Goal: Task Accomplishment & Management: Manage account settings

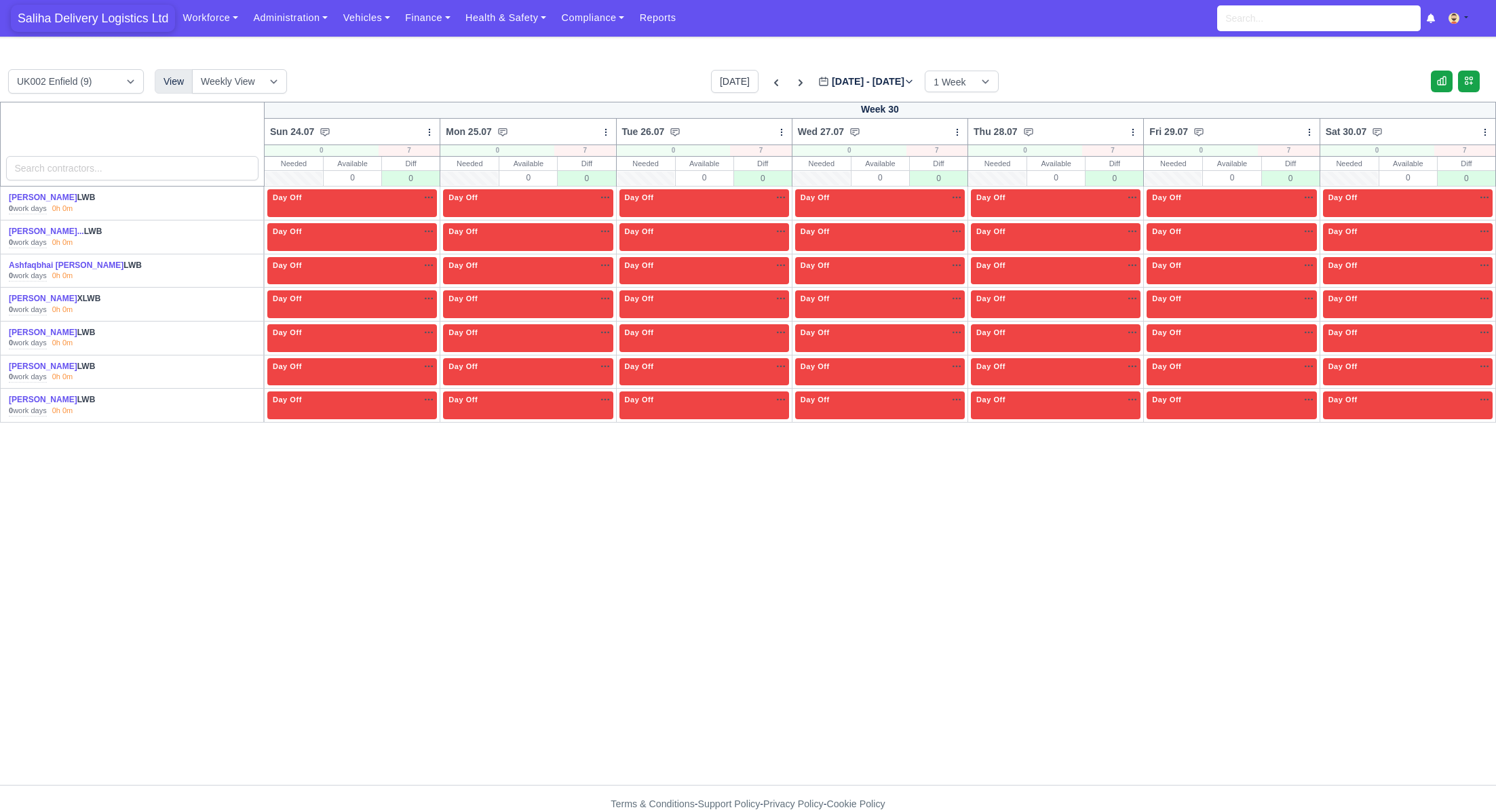
click at [112, 16] on span "Saliha Delivery Logistics Ltd" at bounding box center [93, 18] width 165 height 27
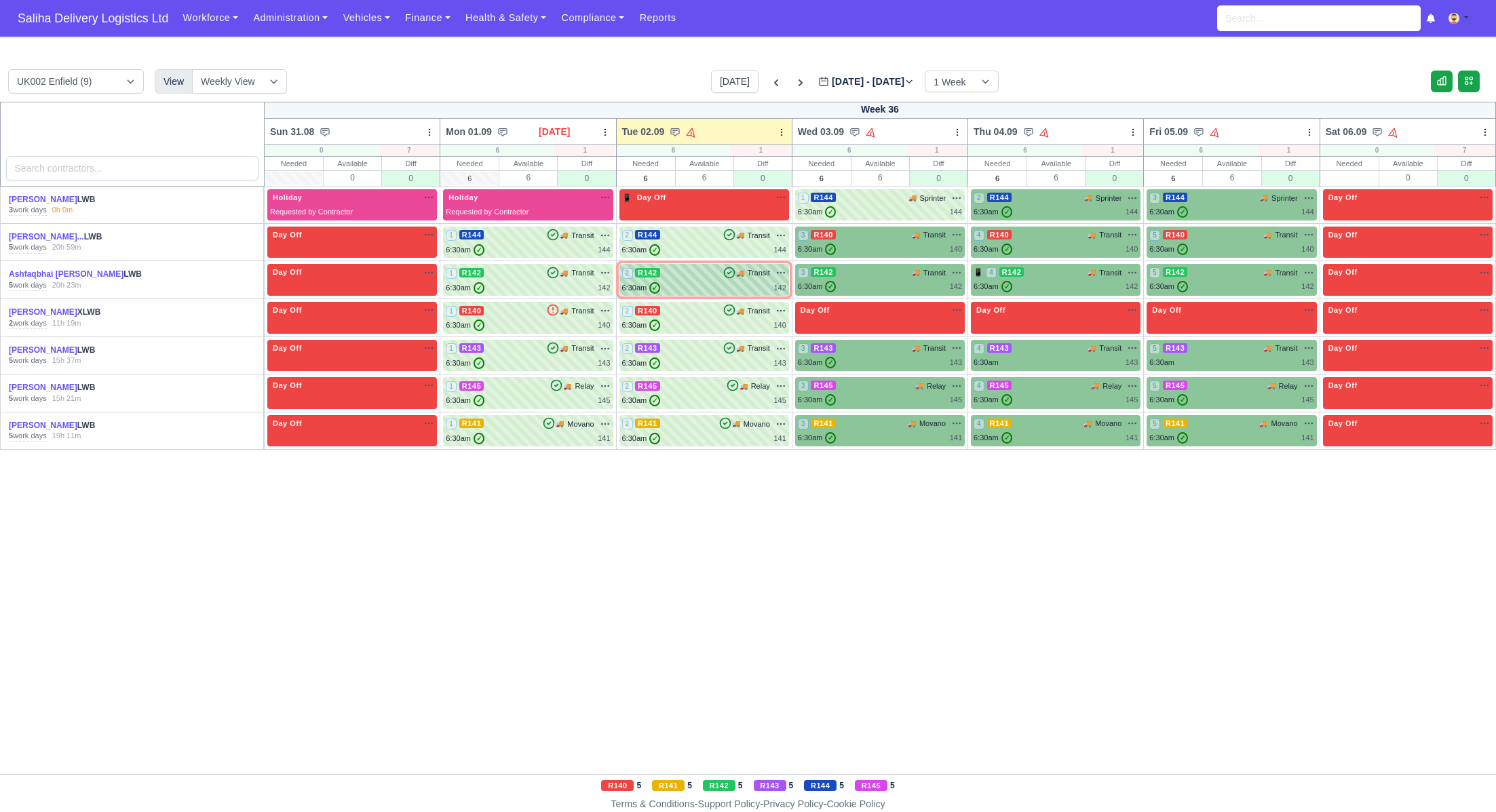
click at [673, 269] on div "2 R142 🚚 Transit" at bounding box center [704, 272] width 165 height 12
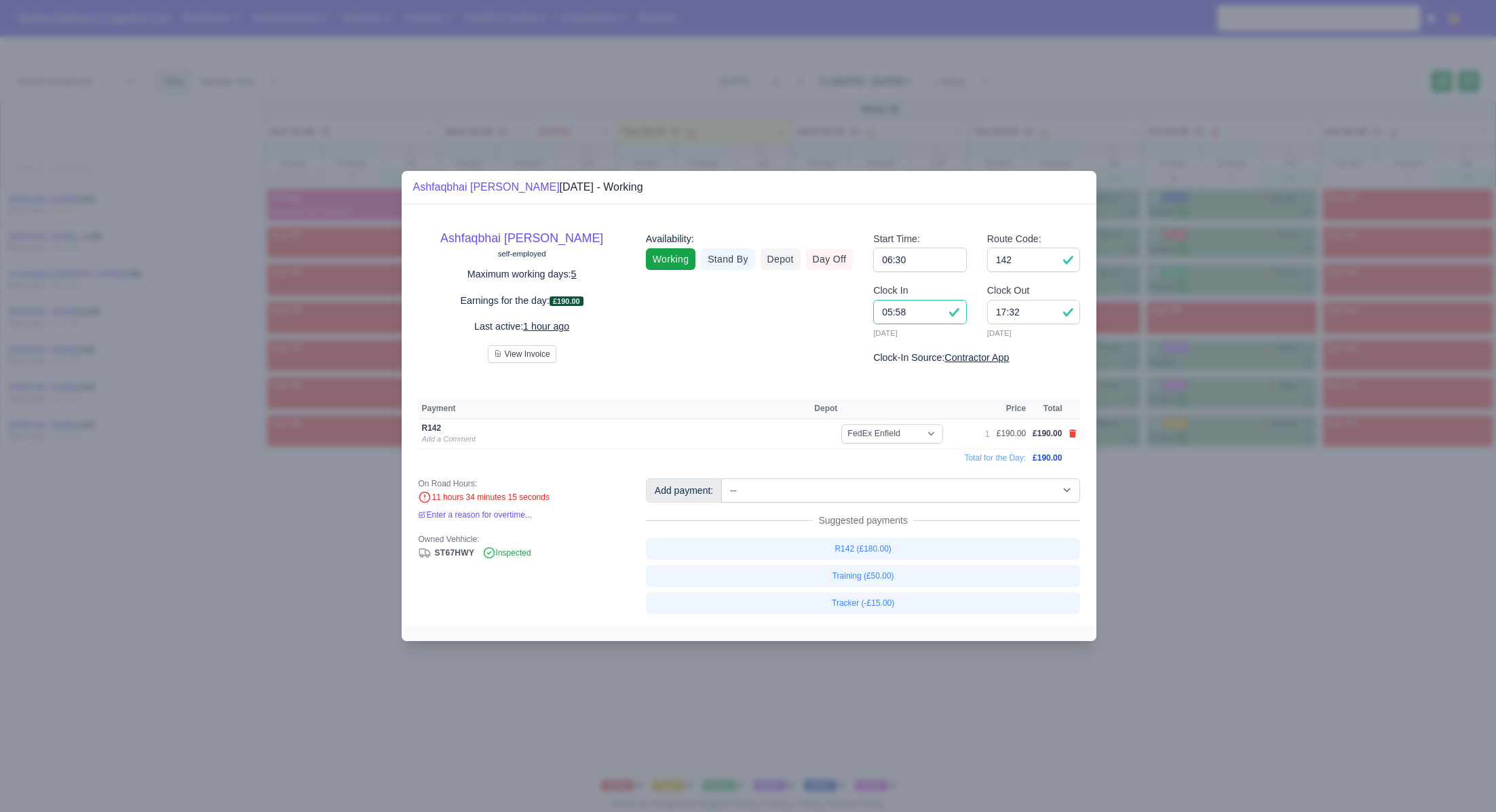
drag, startPoint x: 931, startPoint y: 316, endPoint x: 874, endPoint y: 312, distance: 57.1
click at [874, 312] on input "05:58" at bounding box center [920, 312] width 93 height 25
type input "06:30"
click at [1023, 310] on input "17:32" at bounding box center [1033, 312] width 93 height 25
type input "17:25"
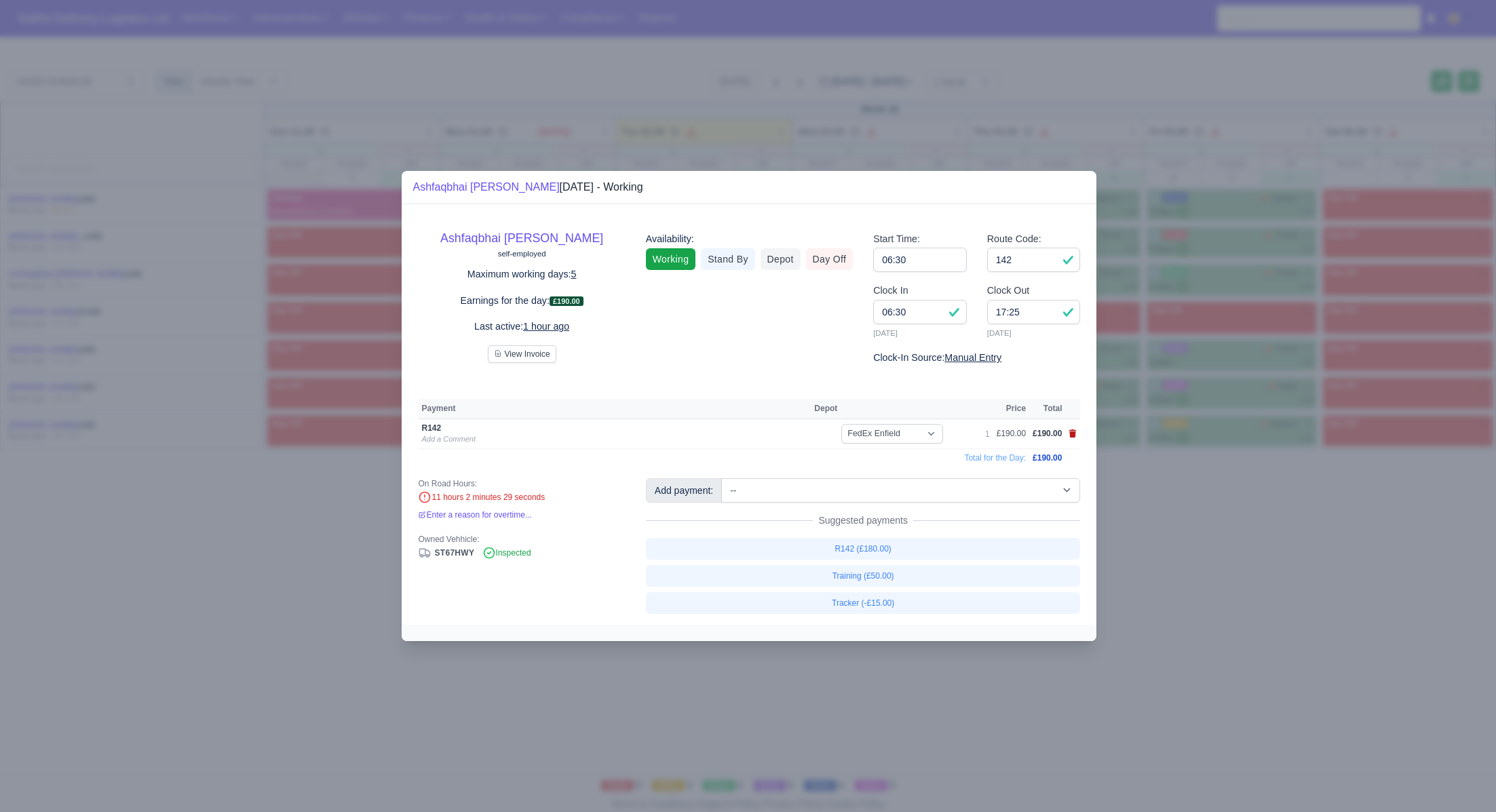
click at [1077, 433] on td at bounding box center [1072, 434] width 15 height 30
click at [1074, 434] on icon at bounding box center [1074, 433] width 8 height 8
select select
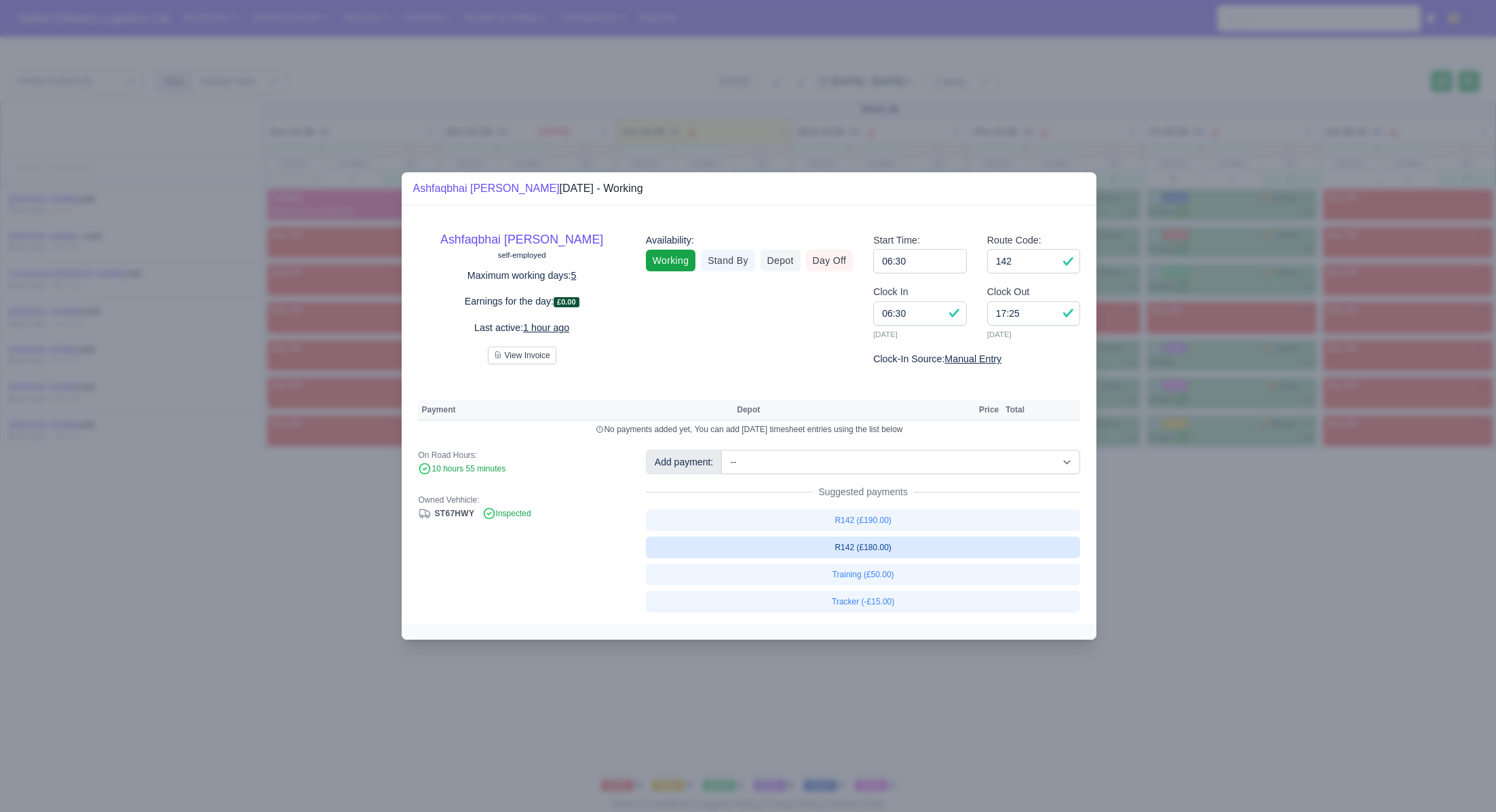
click at [880, 551] on link "R142 (£180.00)" at bounding box center [863, 547] width 435 height 22
select select "1"
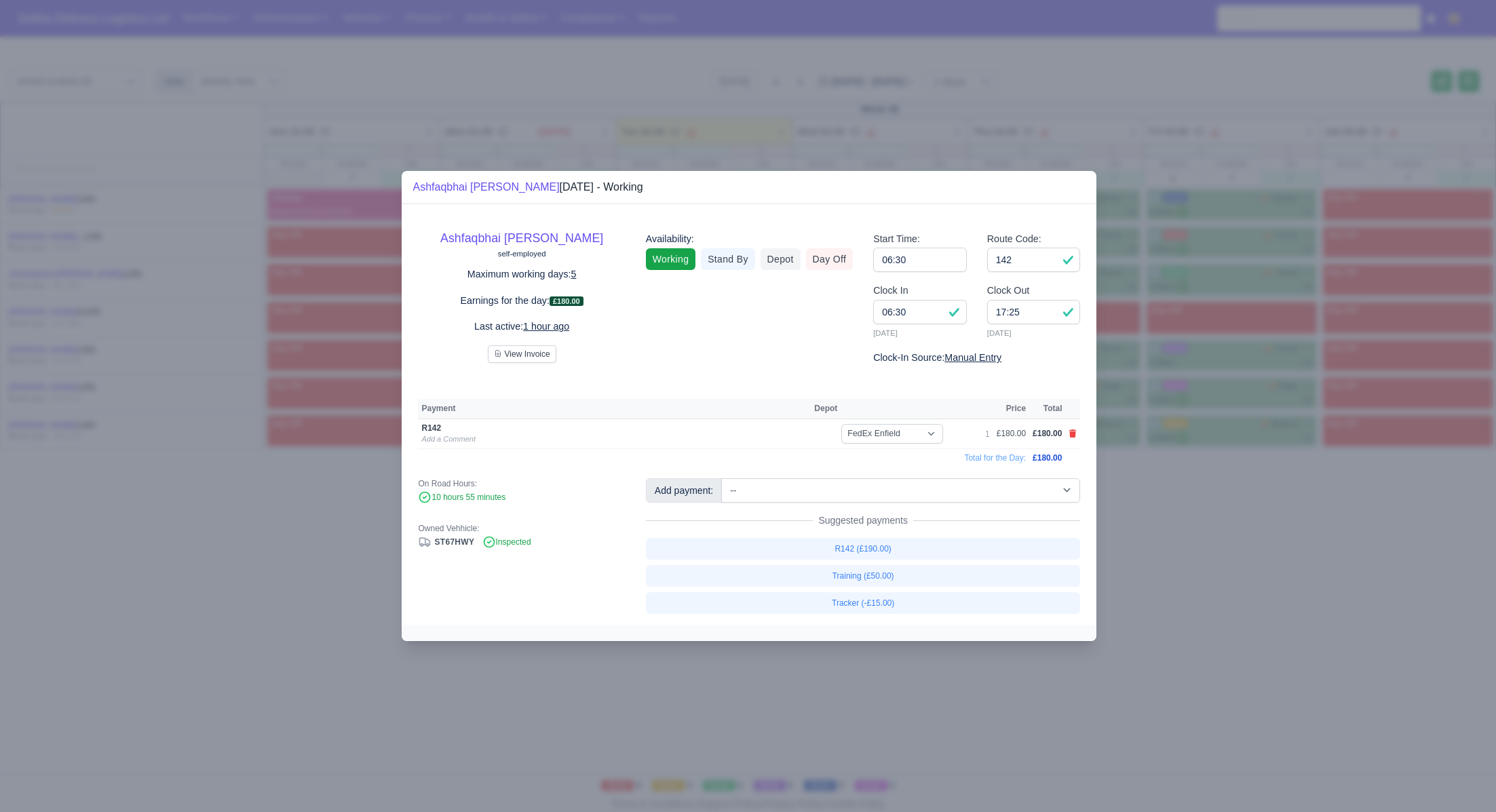
click at [1213, 546] on div at bounding box center [748, 406] width 1496 height 812
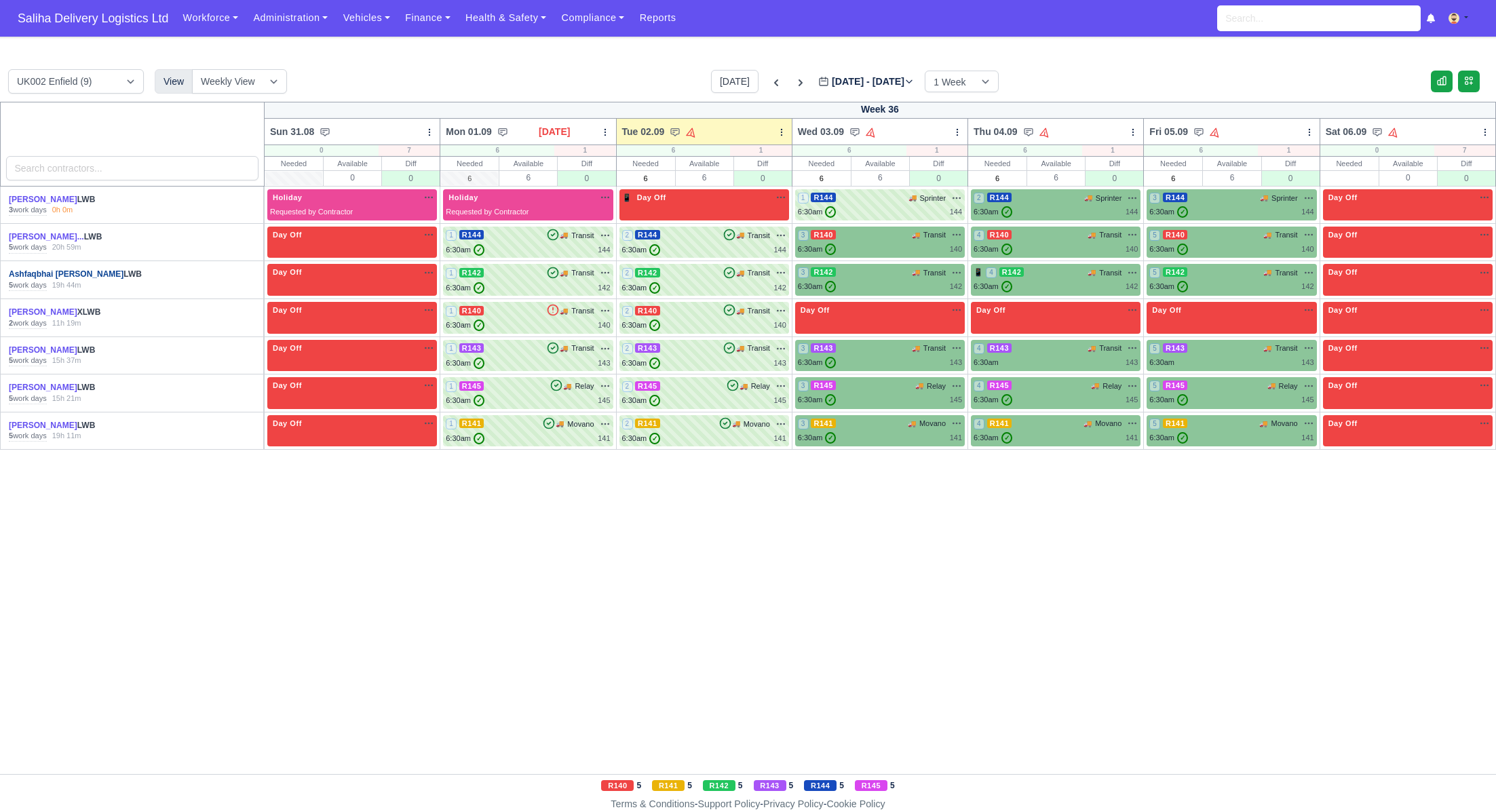
click at [53, 276] on link "Ashfaqbhai [PERSON_NAME]" at bounding box center [66, 274] width 114 height 9
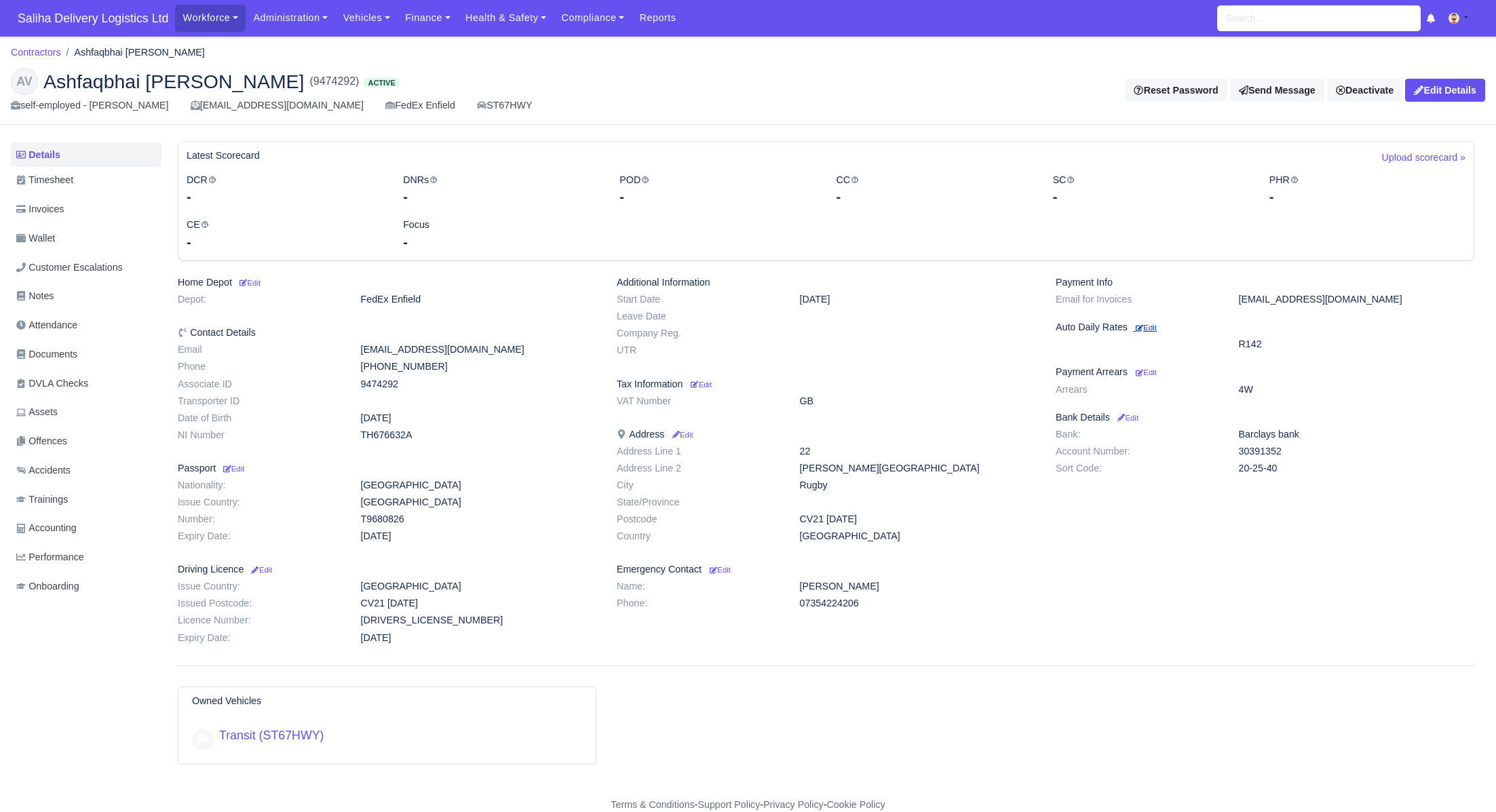
click at [1149, 329] on small "Edit" at bounding box center [1146, 327] width 21 height 8
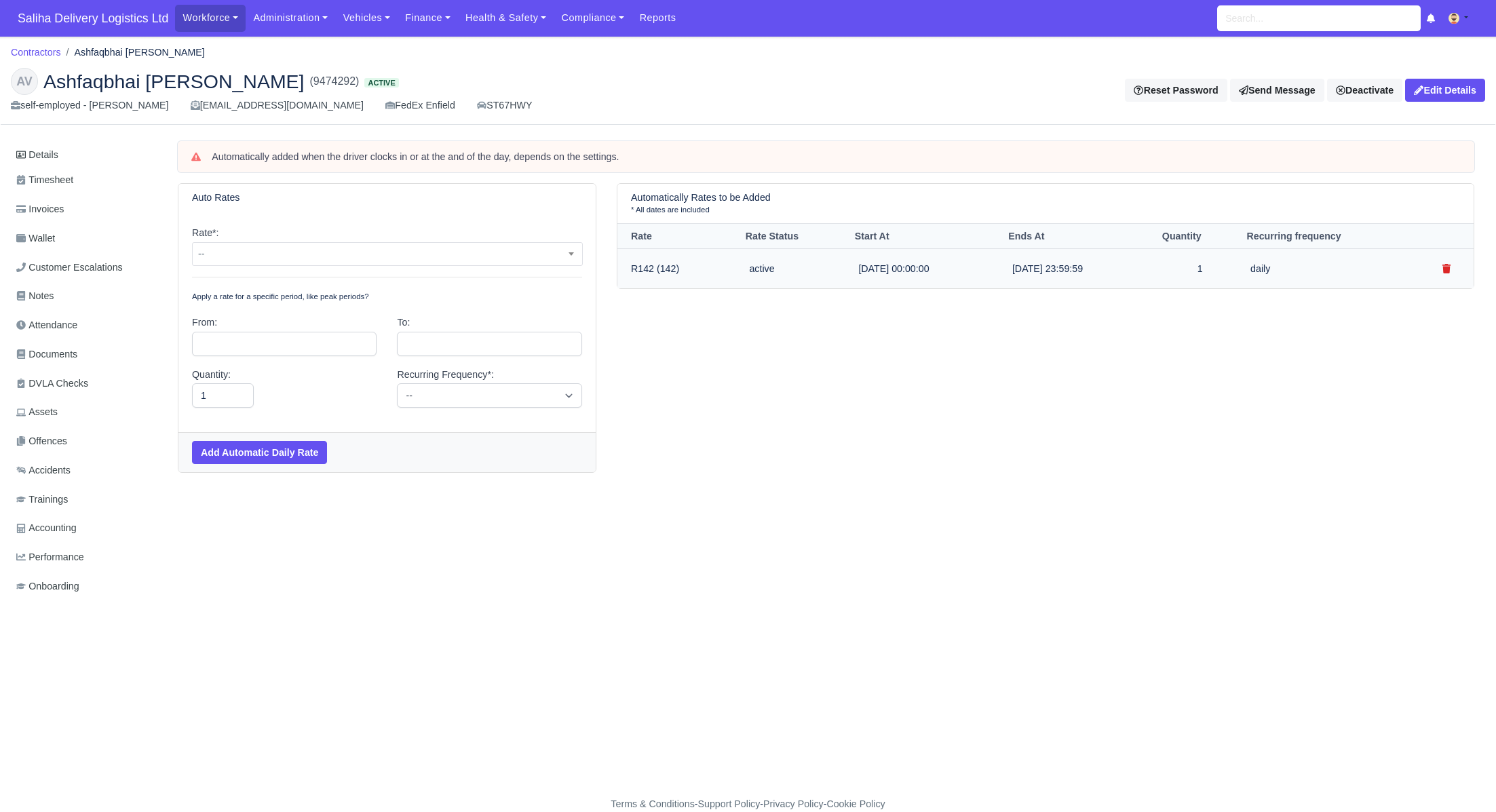
click at [1448, 268] on icon "submit" at bounding box center [1447, 269] width 8 height 9
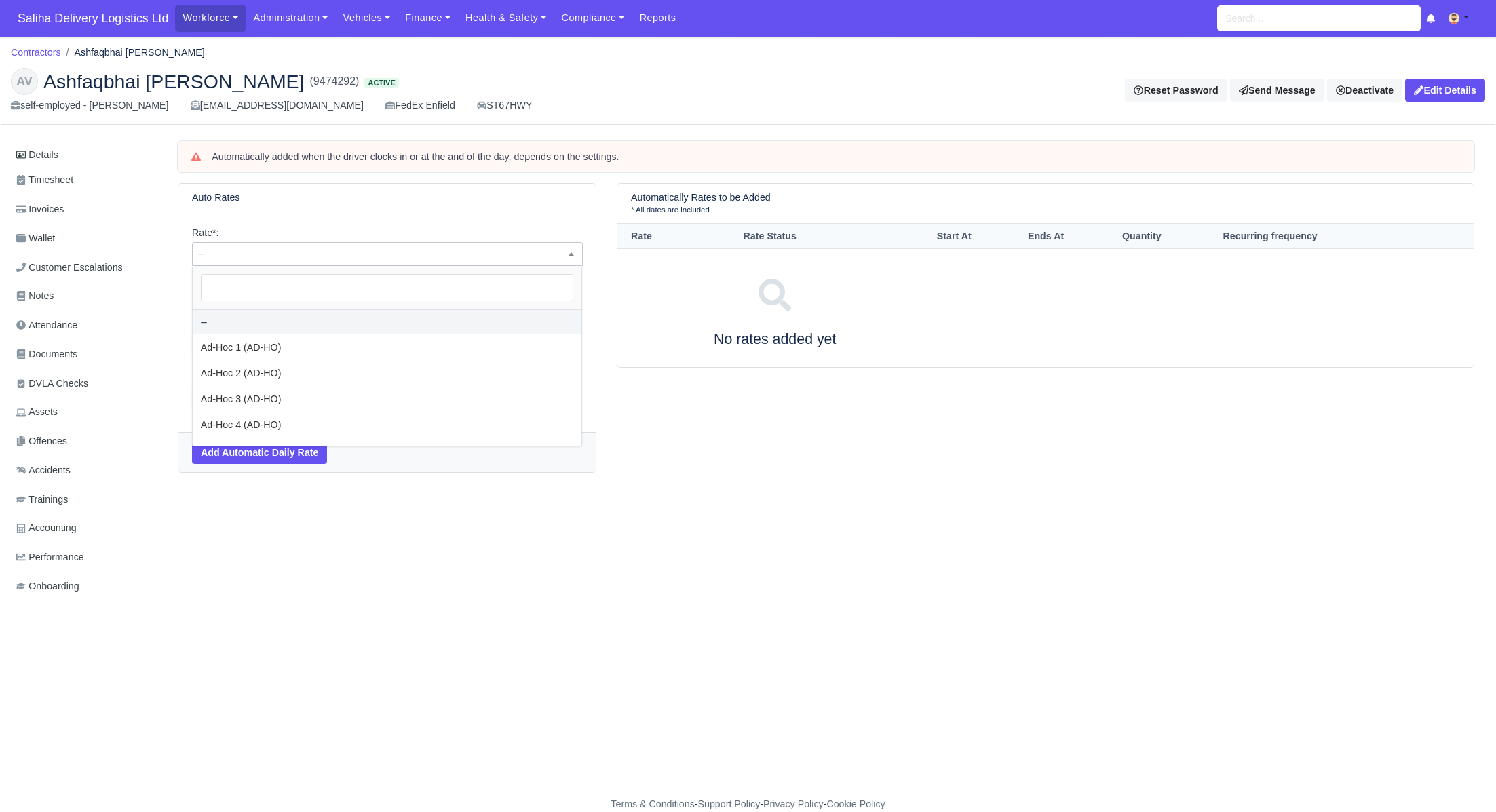
click at [223, 261] on span "--" at bounding box center [388, 254] width 389 height 17
select select "32"
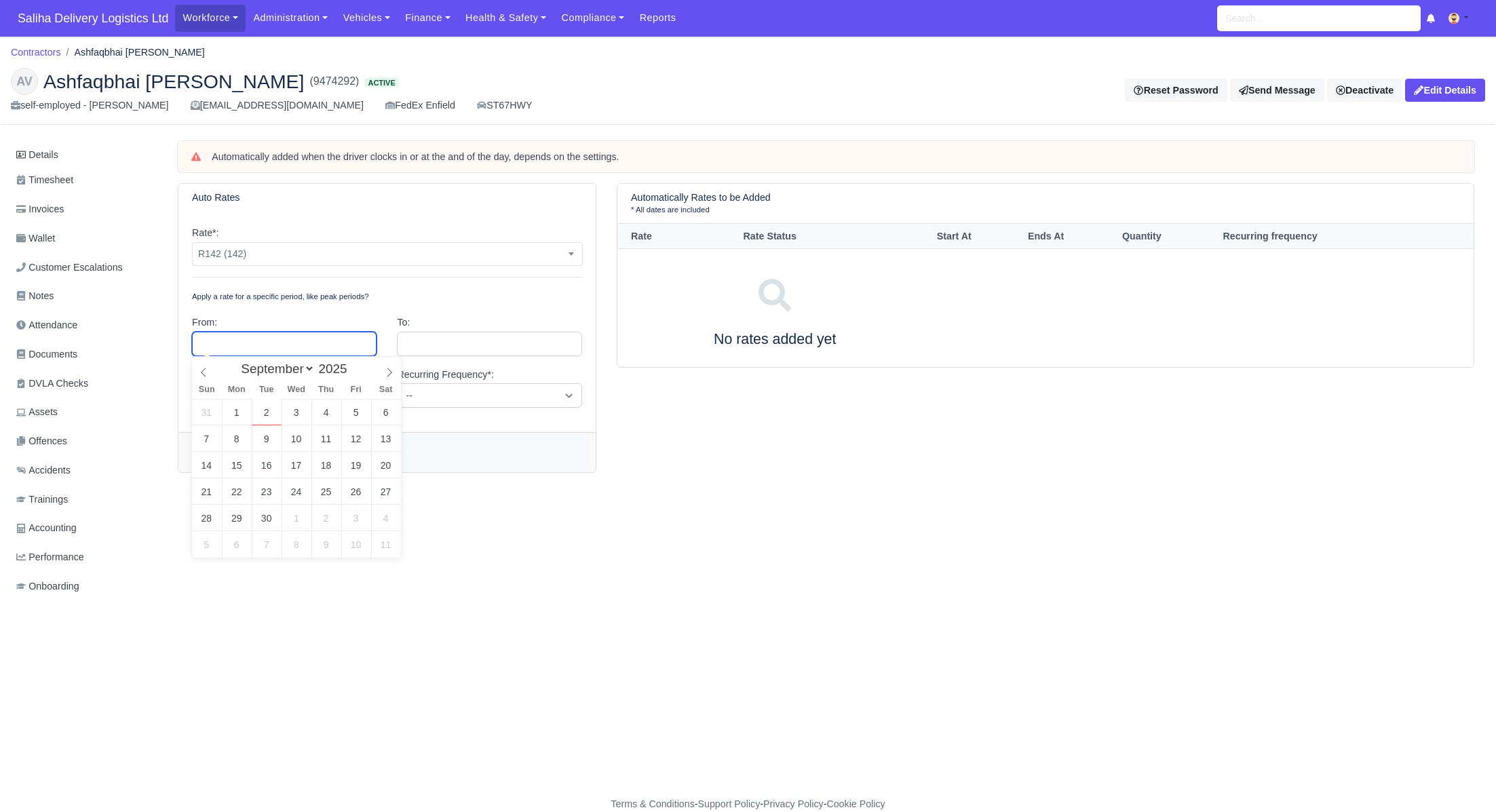
click at [266, 352] on input "text" at bounding box center [284, 344] width 185 height 25
type input "September 2, 2025"
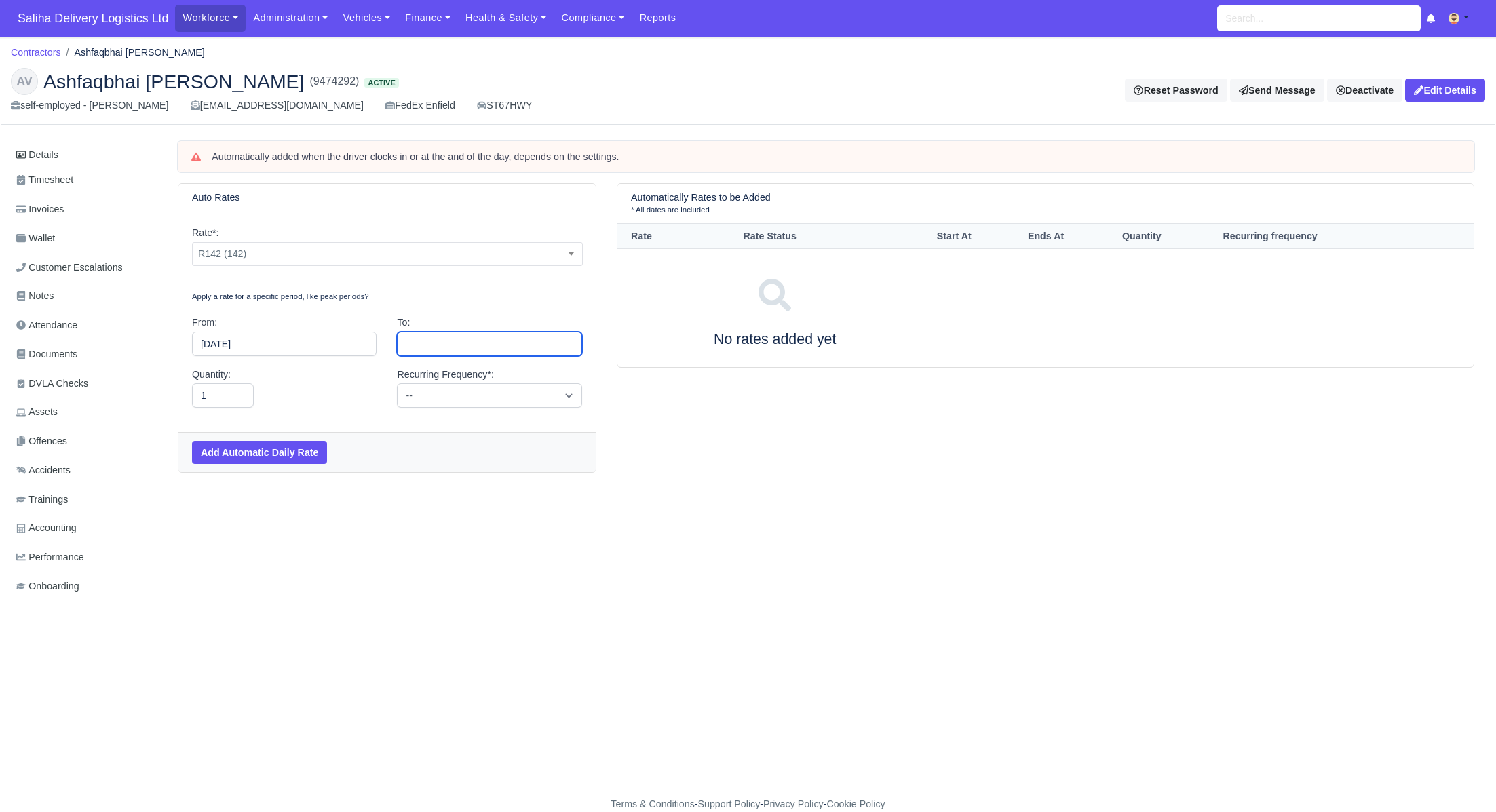
drag, startPoint x: 411, startPoint y: 343, endPoint x: 419, endPoint y: 347, distance: 8.9
click at [411, 343] on input "text" at bounding box center [489, 344] width 185 height 25
click at [515, 372] on select "January February March April May June July August September October November De…" at bounding box center [480, 368] width 80 height 15
click at [440, 360] on select "January February March April May June July August September October November De…" at bounding box center [480, 368] width 80 height 15
click at [519, 371] on select "January February March April May June July August September October November De…" at bounding box center [480, 368] width 80 height 15
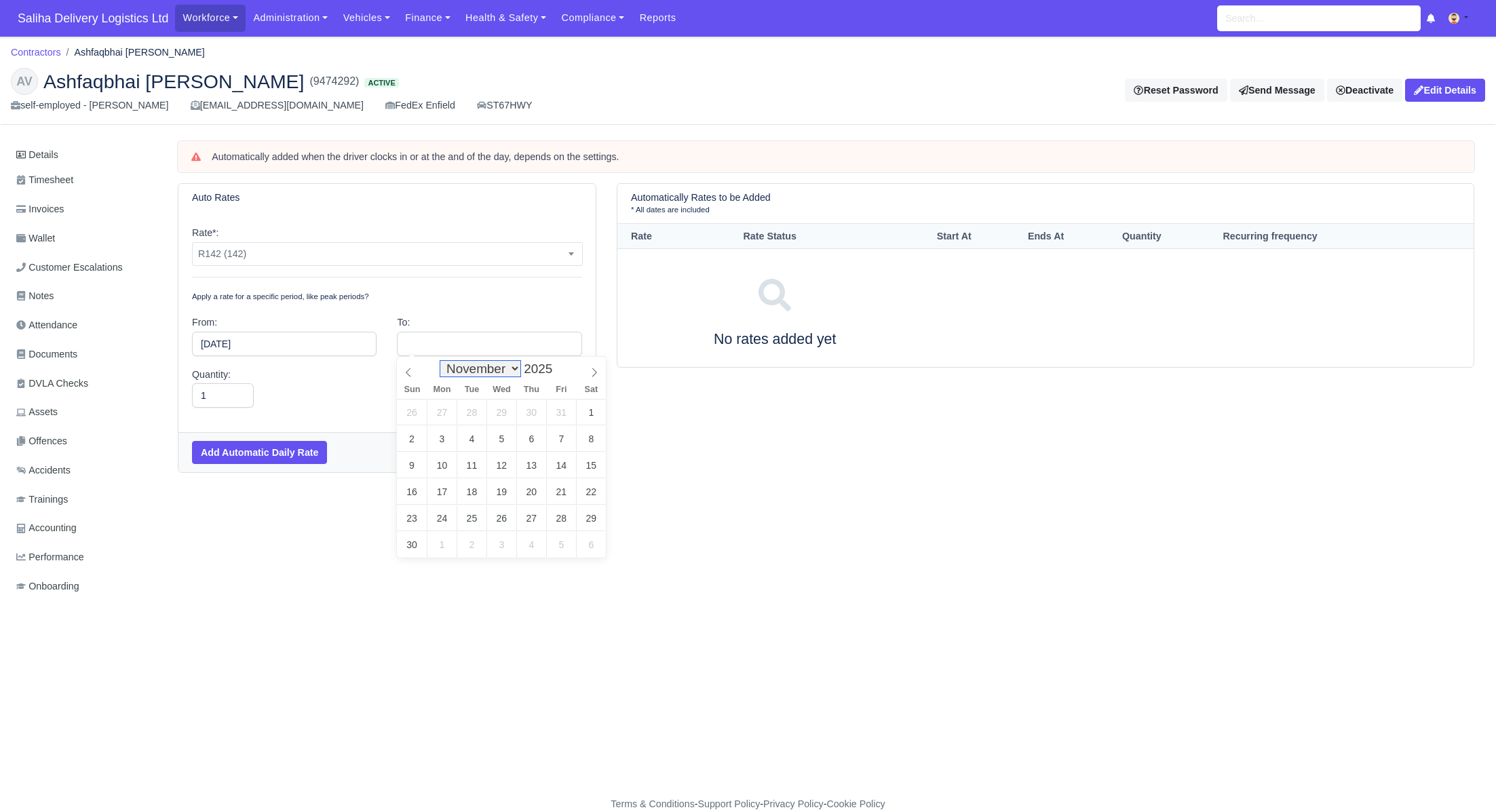
select select "1"
click at [440, 360] on select "January February March April May June July August September October November De…" at bounding box center [480, 368] width 80 height 15
type input "2026"
click at [563, 367] on span at bounding box center [558, 365] width 9 height 8
type input "February 27, 2026"
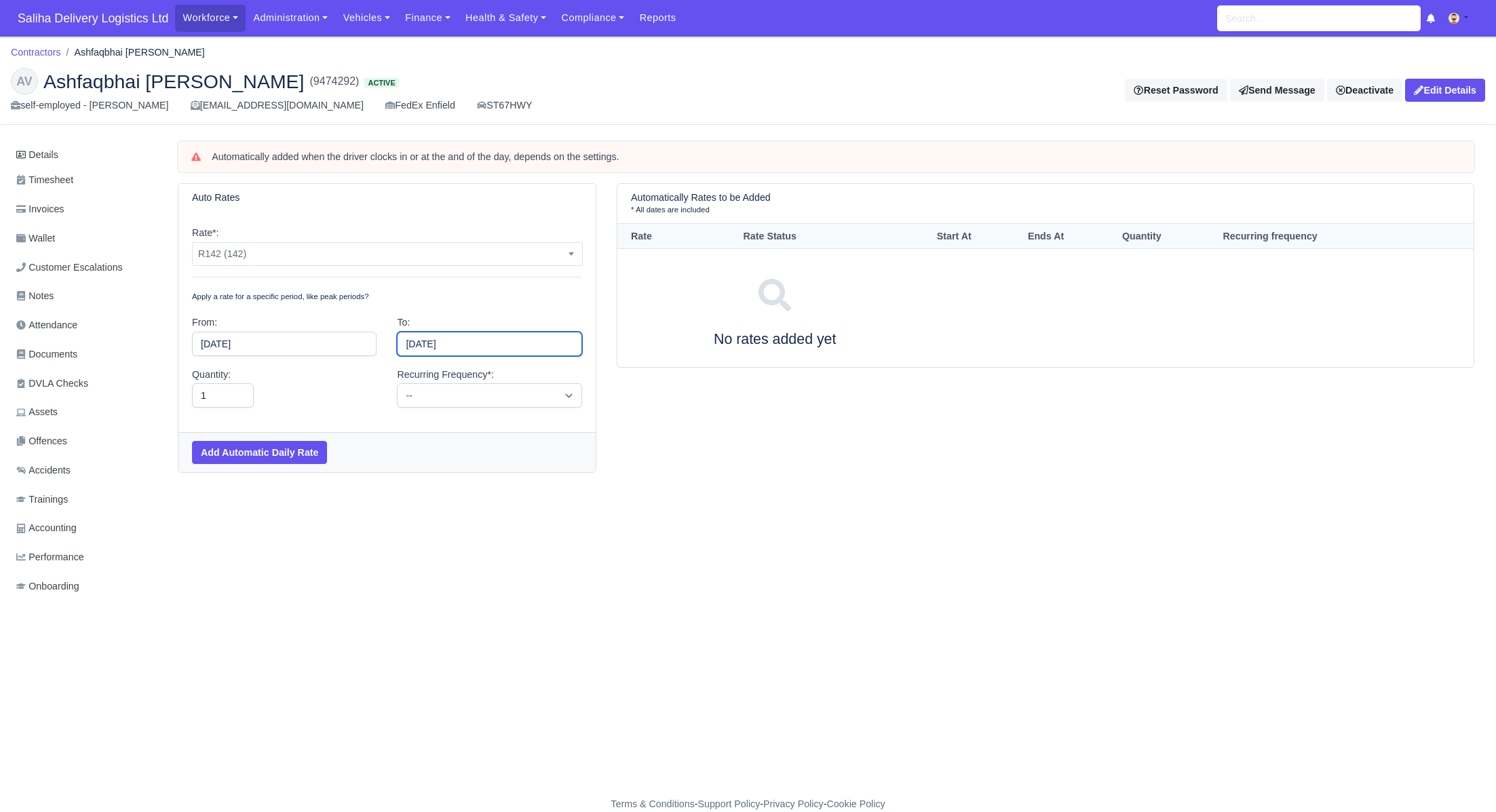
drag, startPoint x: 559, startPoint y: 494, endPoint x: 442, endPoint y: 469, distance: 119.6
click at [411, 392] on select "-- Daily Weekly Bi-weekly Monthly" at bounding box center [489, 395] width 185 height 25
select select "daily"
click at [397, 383] on select "-- Daily Weekly Bi-weekly Monthly" at bounding box center [489, 395] width 185 height 25
click at [291, 448] on button "Add Automatic Daily Rate" at bounding box center [260, 452] width 135 height 23
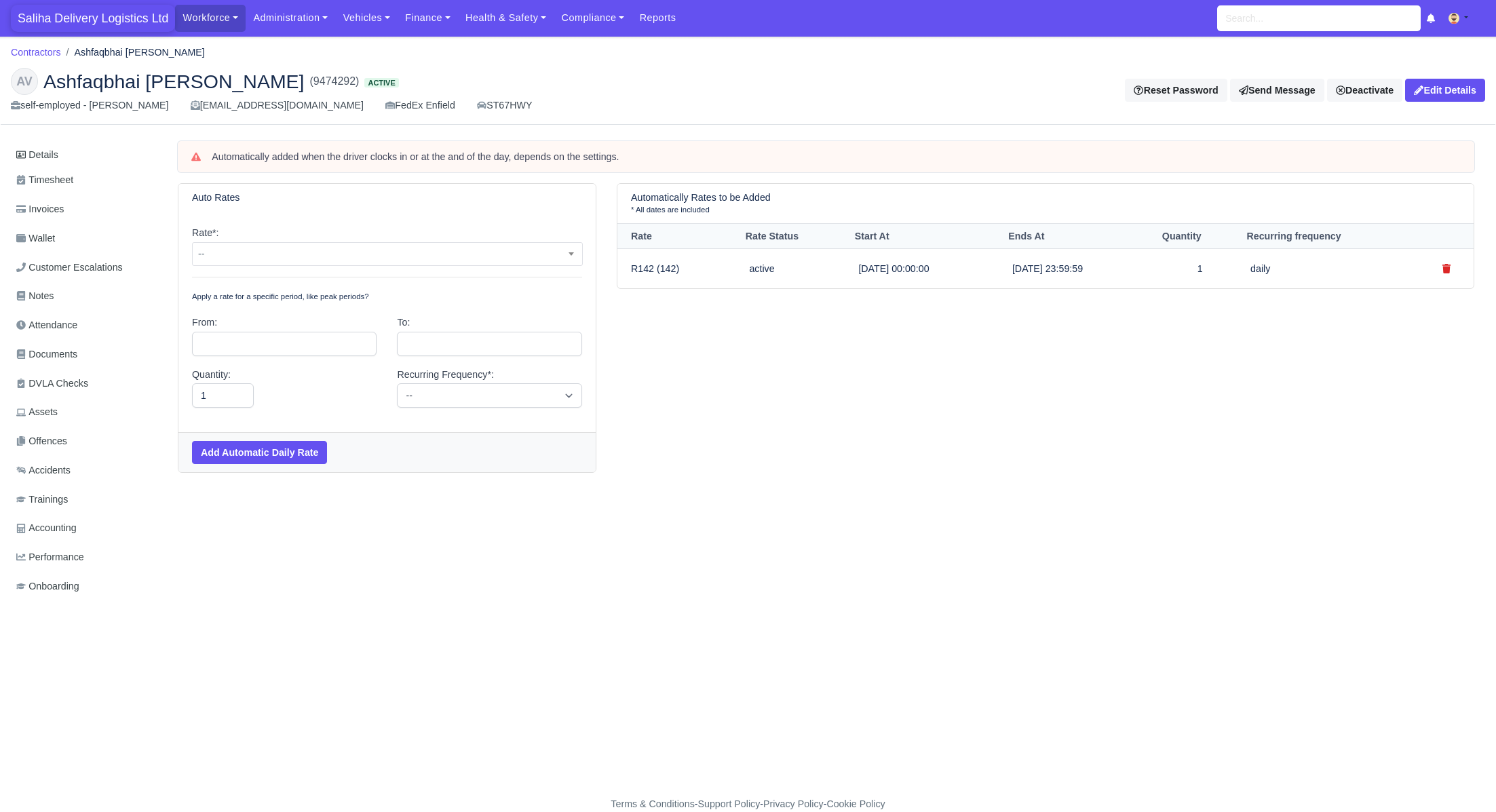
click at [66, 7] on span "Saliha Delivery Logistics Ltd" at bounding box center [93, 18] width 165 height 27
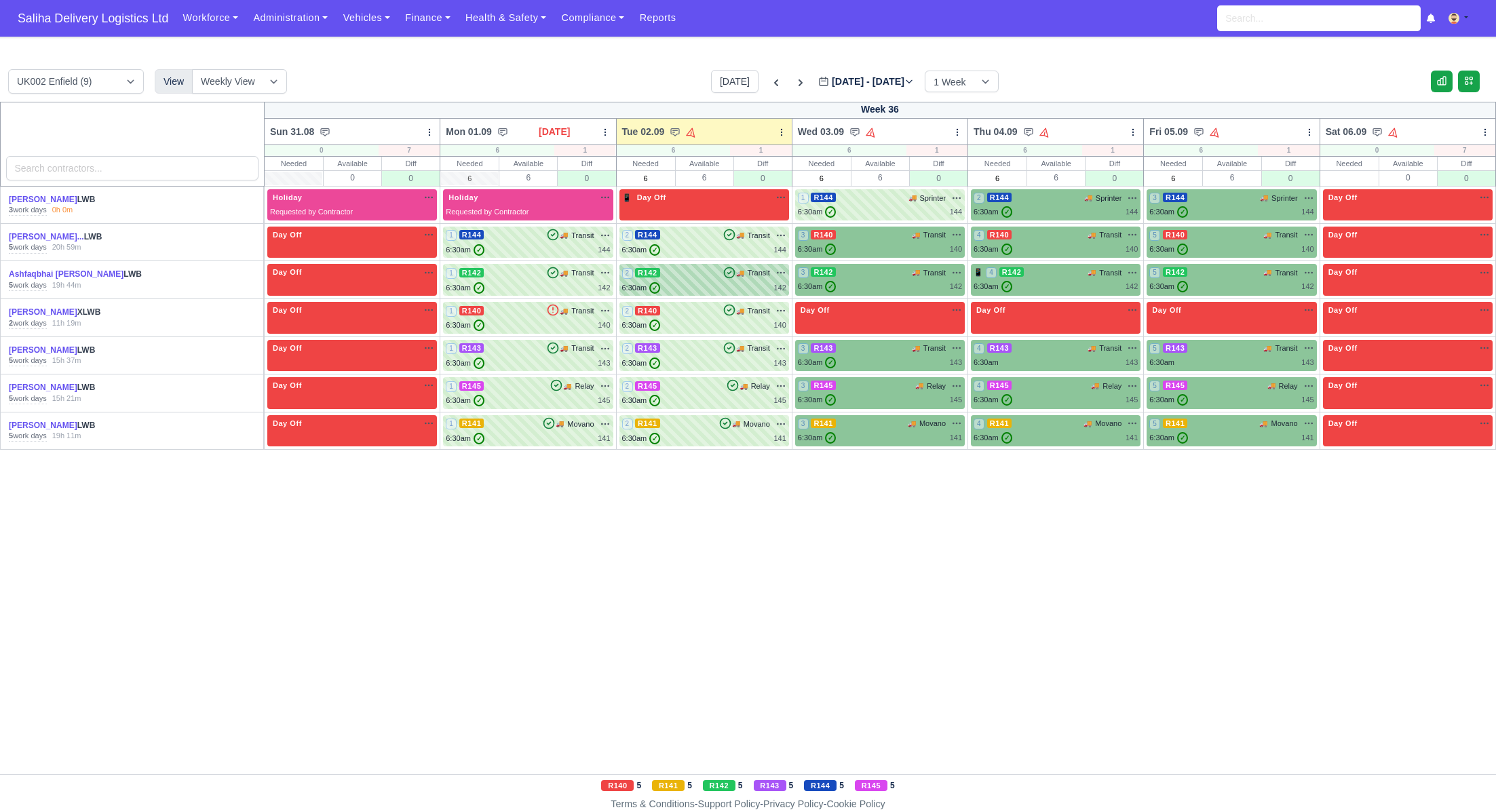
click at [709, 273] on div "2 R142 🚚 Transit" at bounding box center [704, 272] width 165 height 12
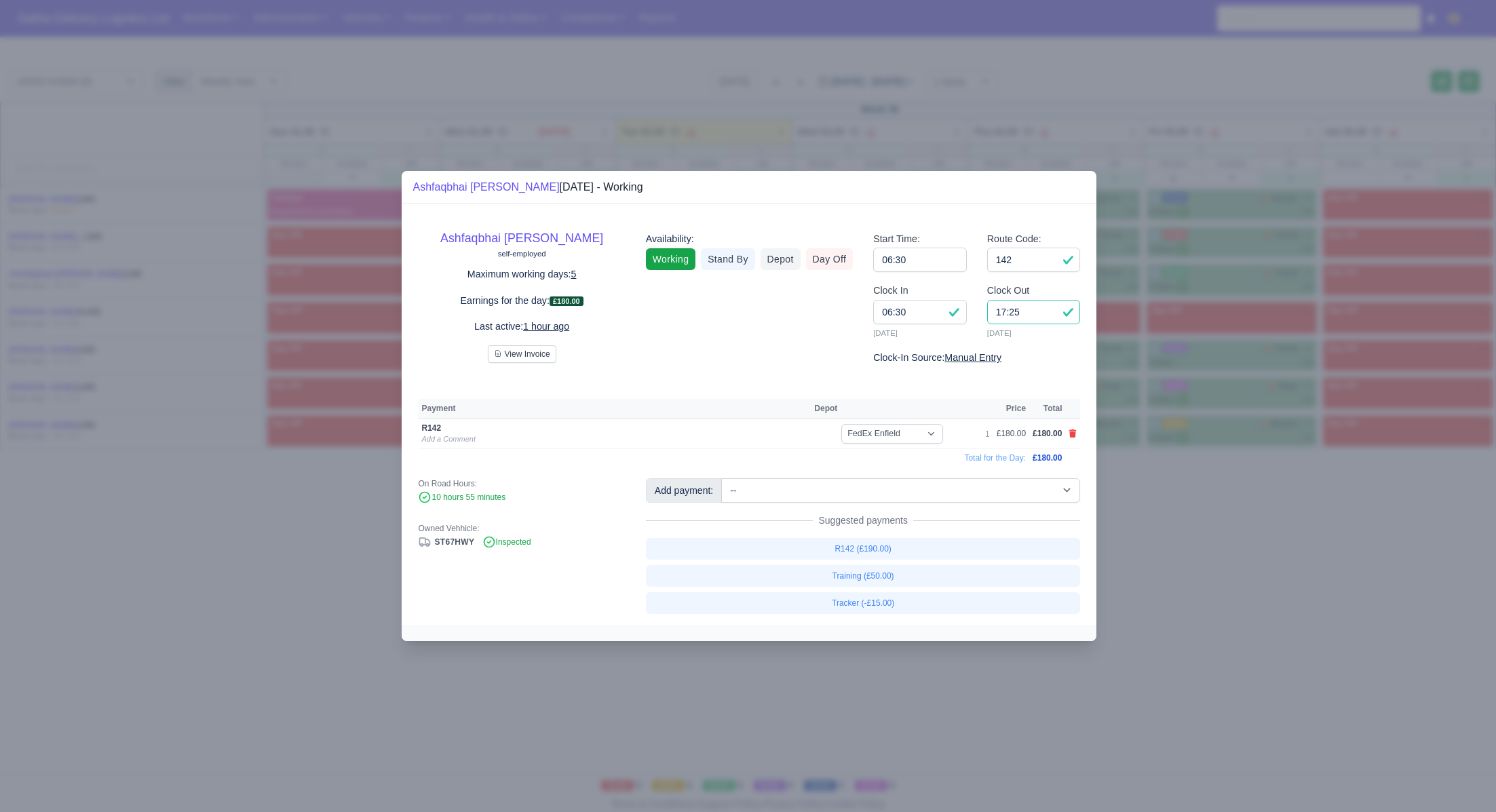
drag, startPoint x: 1009, startPoint y: 316, endPoint x: 983, endPoint y: 312, distance: 26.3
click at [983, 312] on div "Clock Out 17:25 02/09/2025" at bounding box center [1034, 316] width 114 height 67
click at [1074, 431] on icon at bounding box center [1073, 433] width 8 height 8
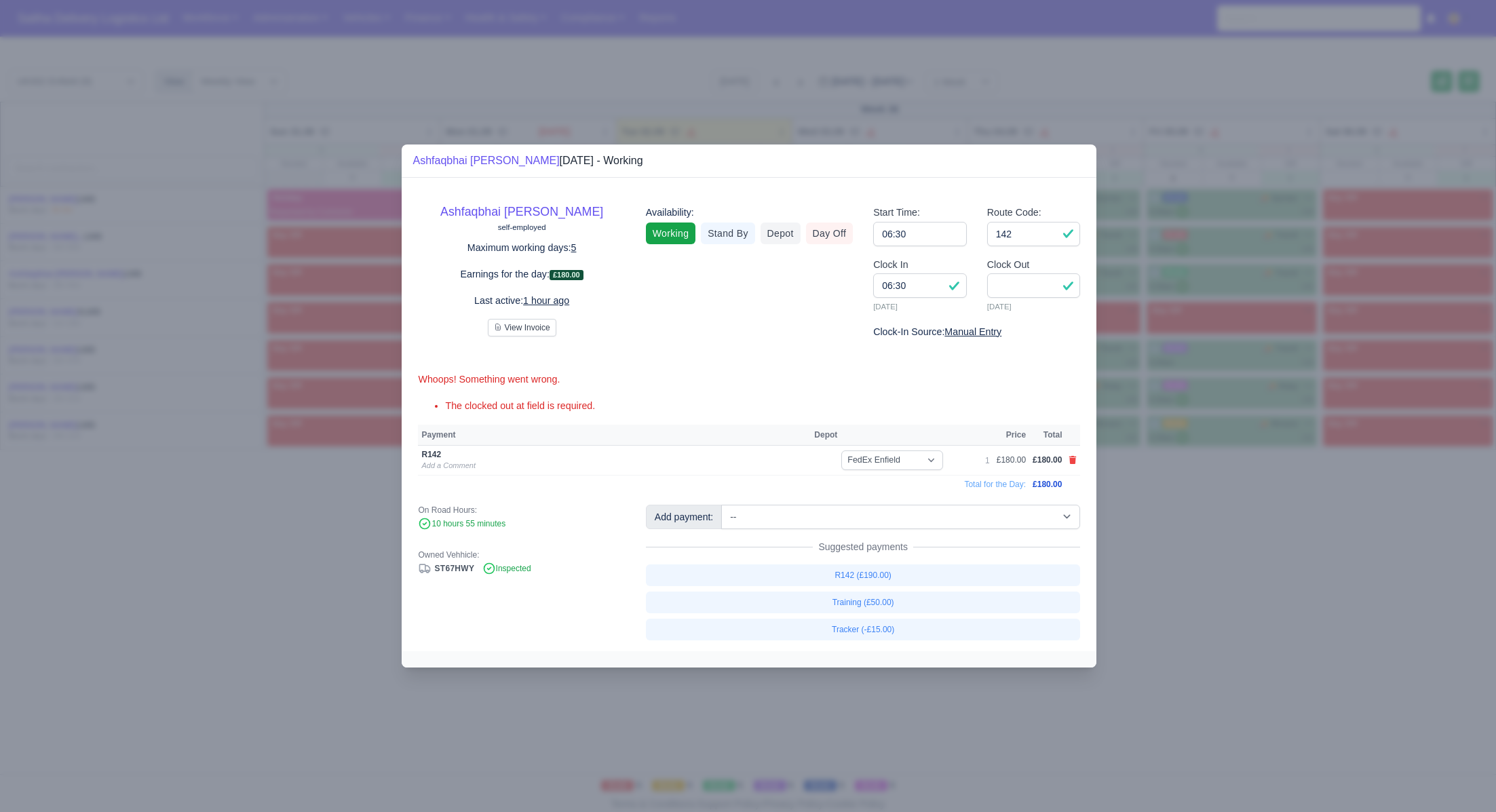
select select
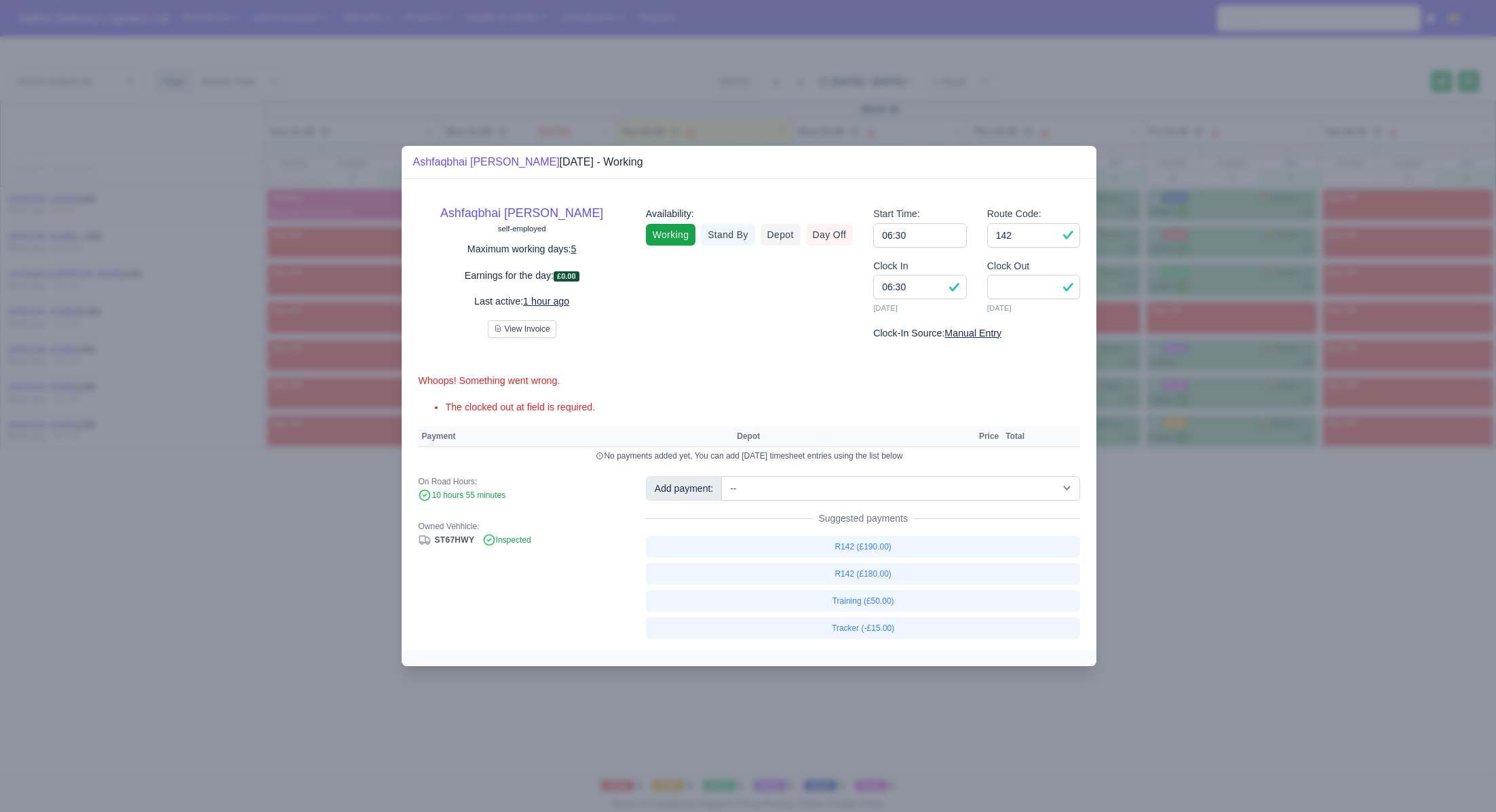
drag, startPoint x: 1225, startPoint y: 557, endPoint x: 1199, endPoint y: 530, distance: 37.5
click at [1224, 557] on div at bounding box center [748, 406] width 1496 height 812
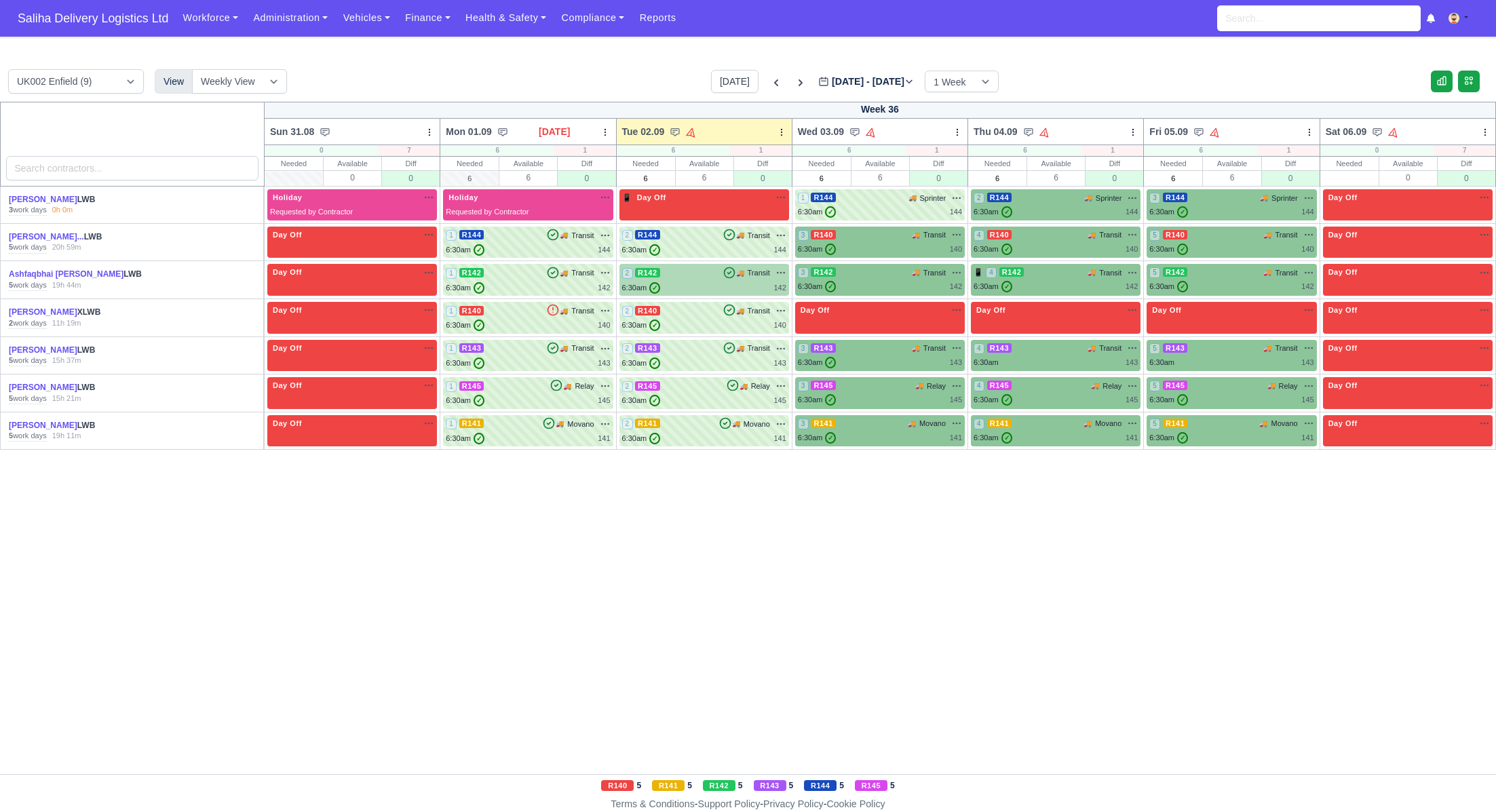
click at [670, 271] on div "2 R142 🚚 Transit" at bounding box center [704, 272] width 165 height 12
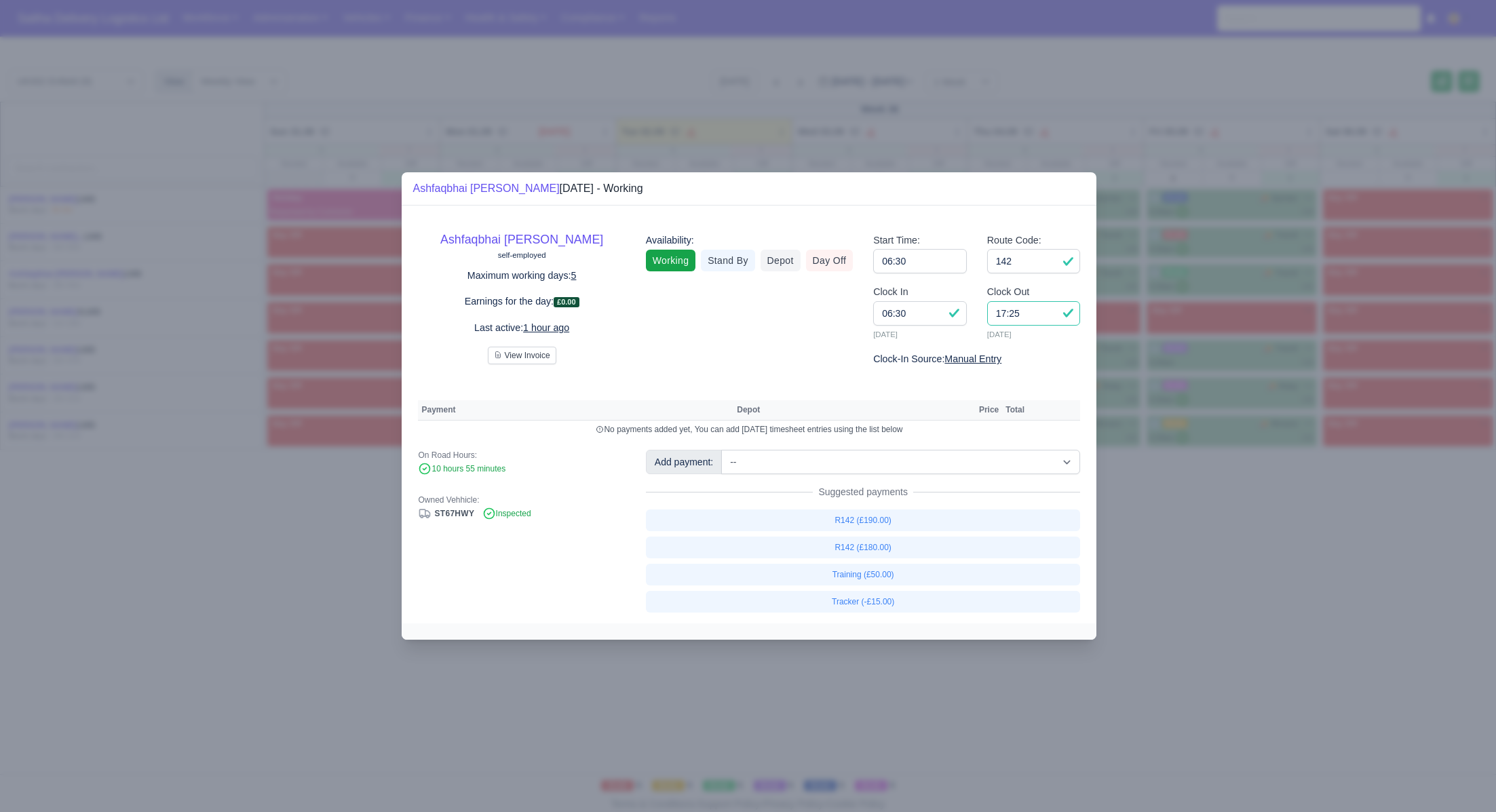
click at [1062, 320] on input "17:25" at bounding box center [1033, 313] width 93 height 25
type input "1"
type input "17:25"
click at [488, 347] on button "View Invoice" at bounding box center [522, 355] width 69 height 18
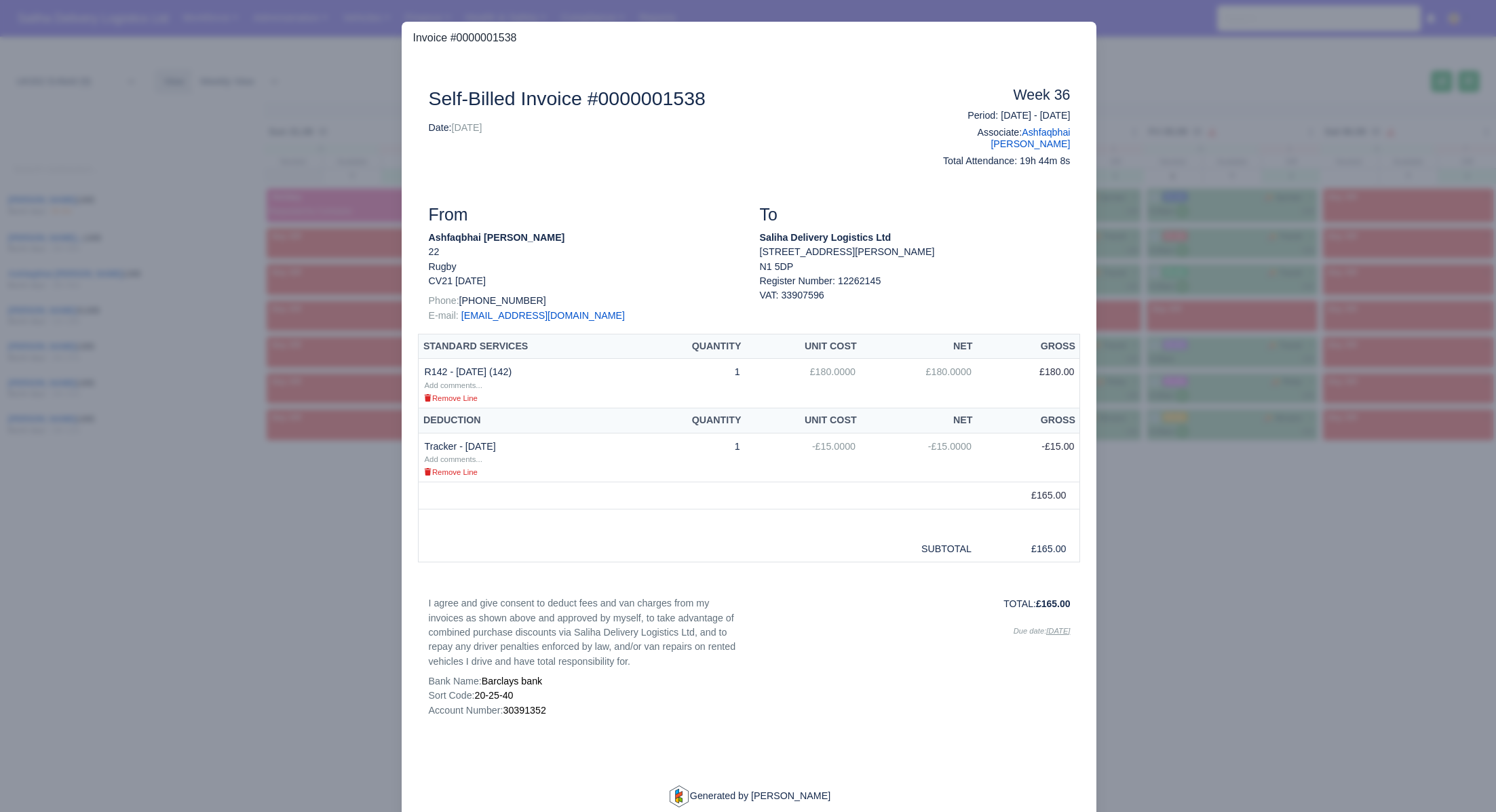
click at [1186, 571] on div at bounding box center [748, 406] width 1496 height 812
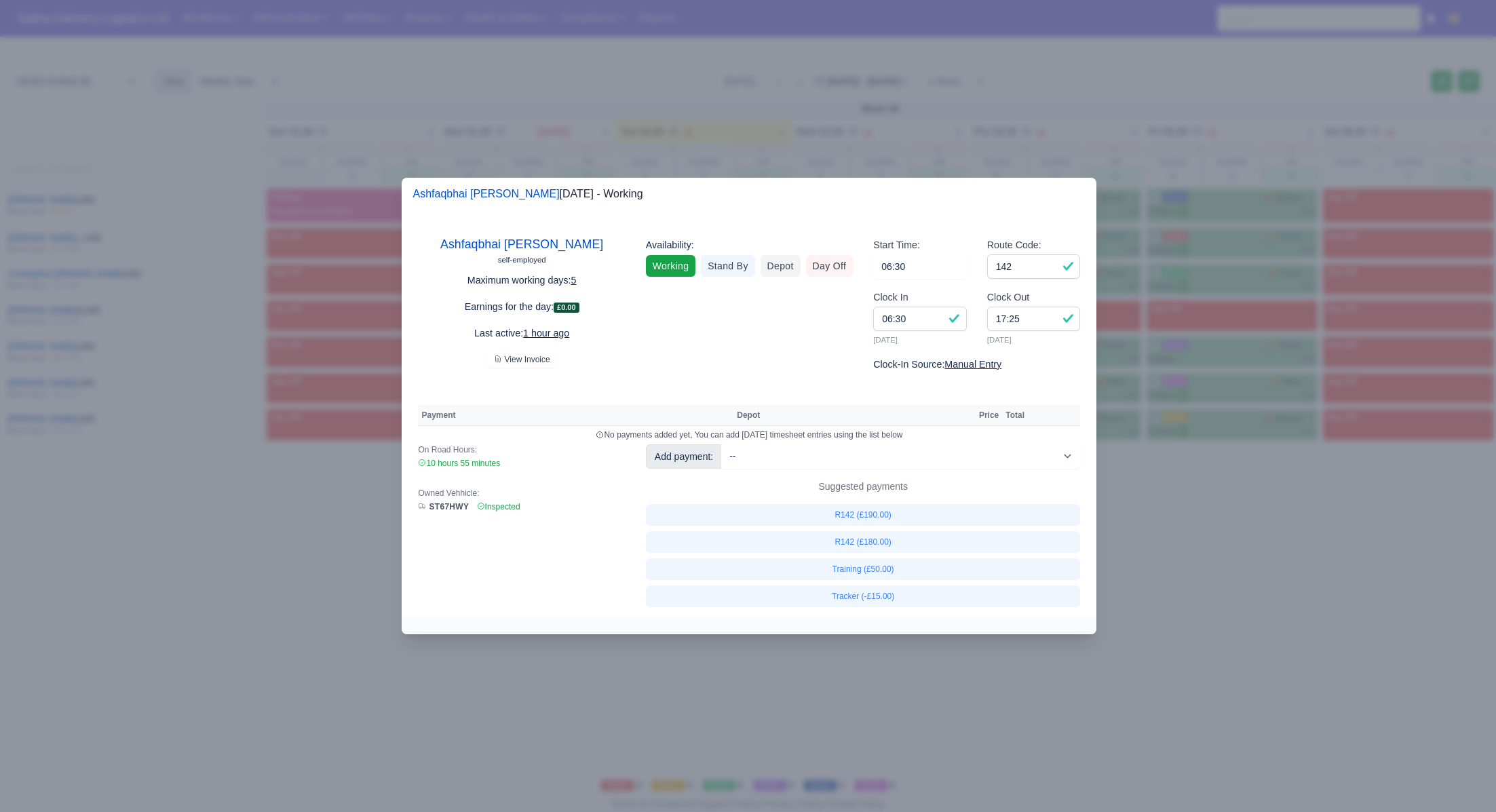
drag, startPoint x: 1241, startPoint y: 578, endPoint x: 1104, endPoint y: 522, distance: 148.0
click at [1240, 577] on div at bounding box center [748, 406] width 1496 height 812
click at [1308, 670] on div at bounding box center [748, 406] width 1496 height 812
click at [1054, 297] on div "Clock Out 17:25 02/09/2025" at bounding box center [1033, 317] width 93 height 56
click at [954, 320] on input "06:30" at bounding box center [920, 319] width 93 height 25
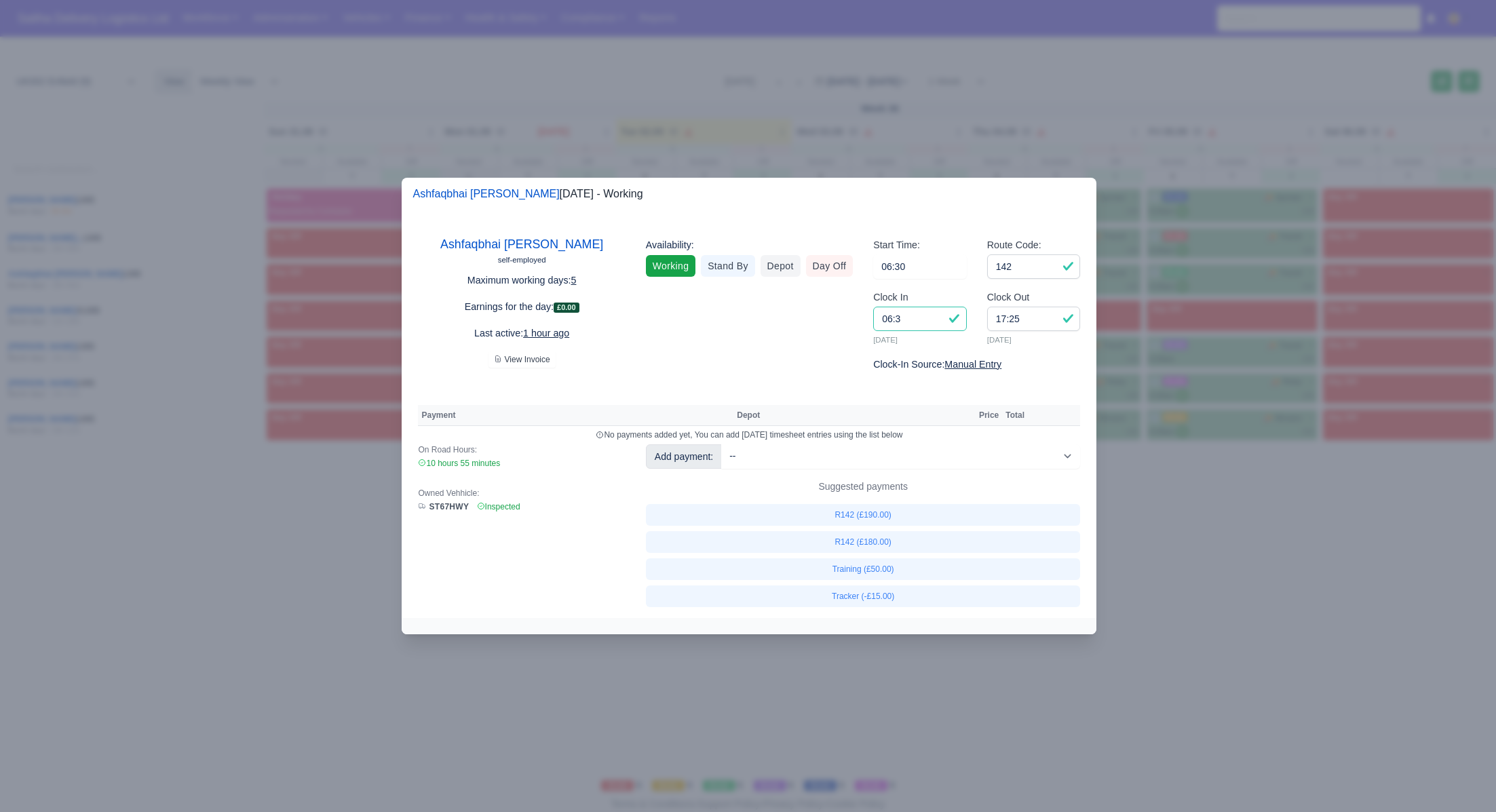
type input "06:30"
drag, startPoint x: 1321, startPoint y: 657, endPoint x: 1250, endPoint y: 617, distance: 81.5
click at [1321, 657] on div at bounding box center [748, 406] width 1496 height 812
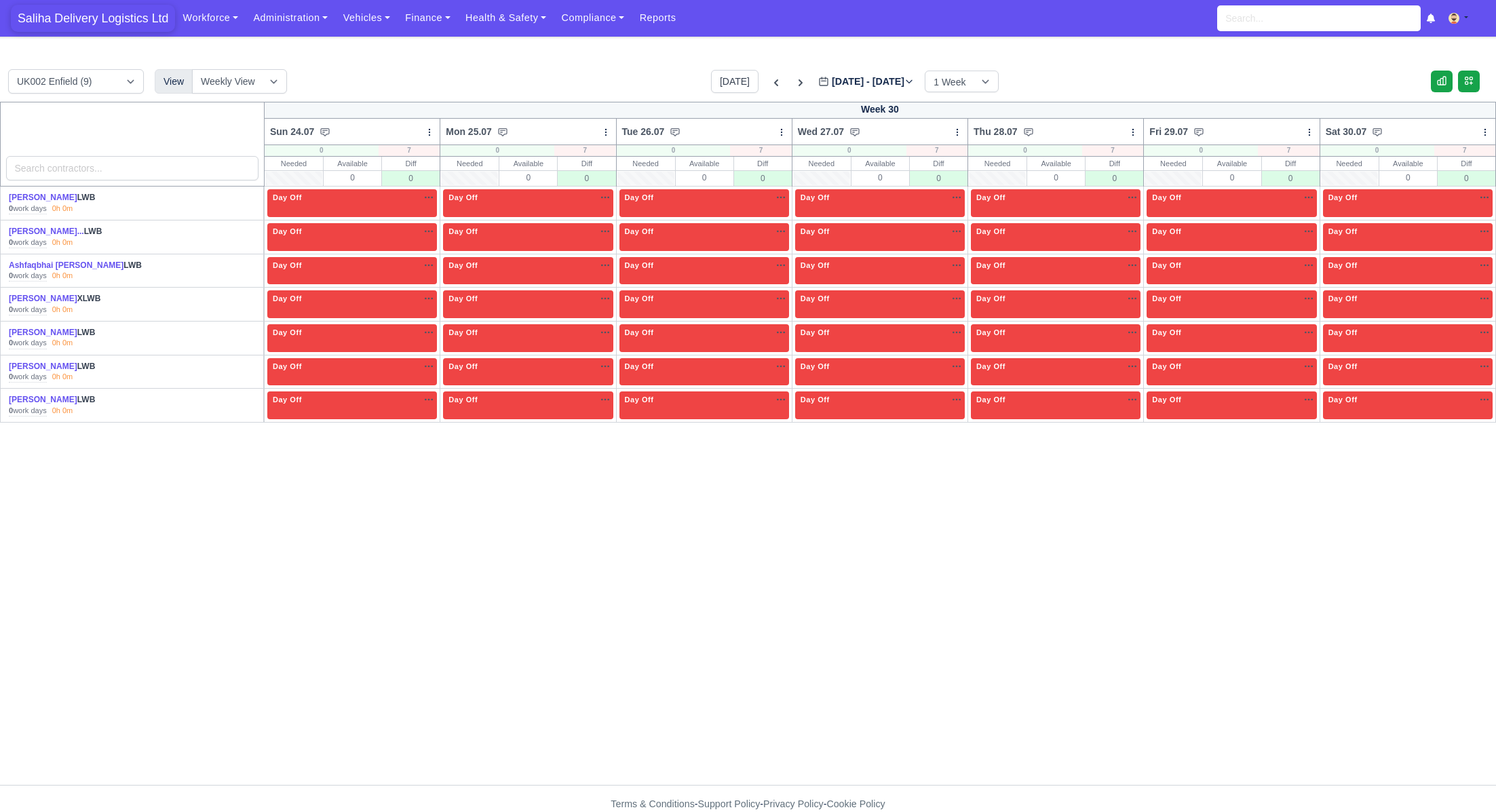
click at [70, 25] on span "Saliha Delivery Logistics Ltd" at bounding box center [93, 18] width 165 height 27
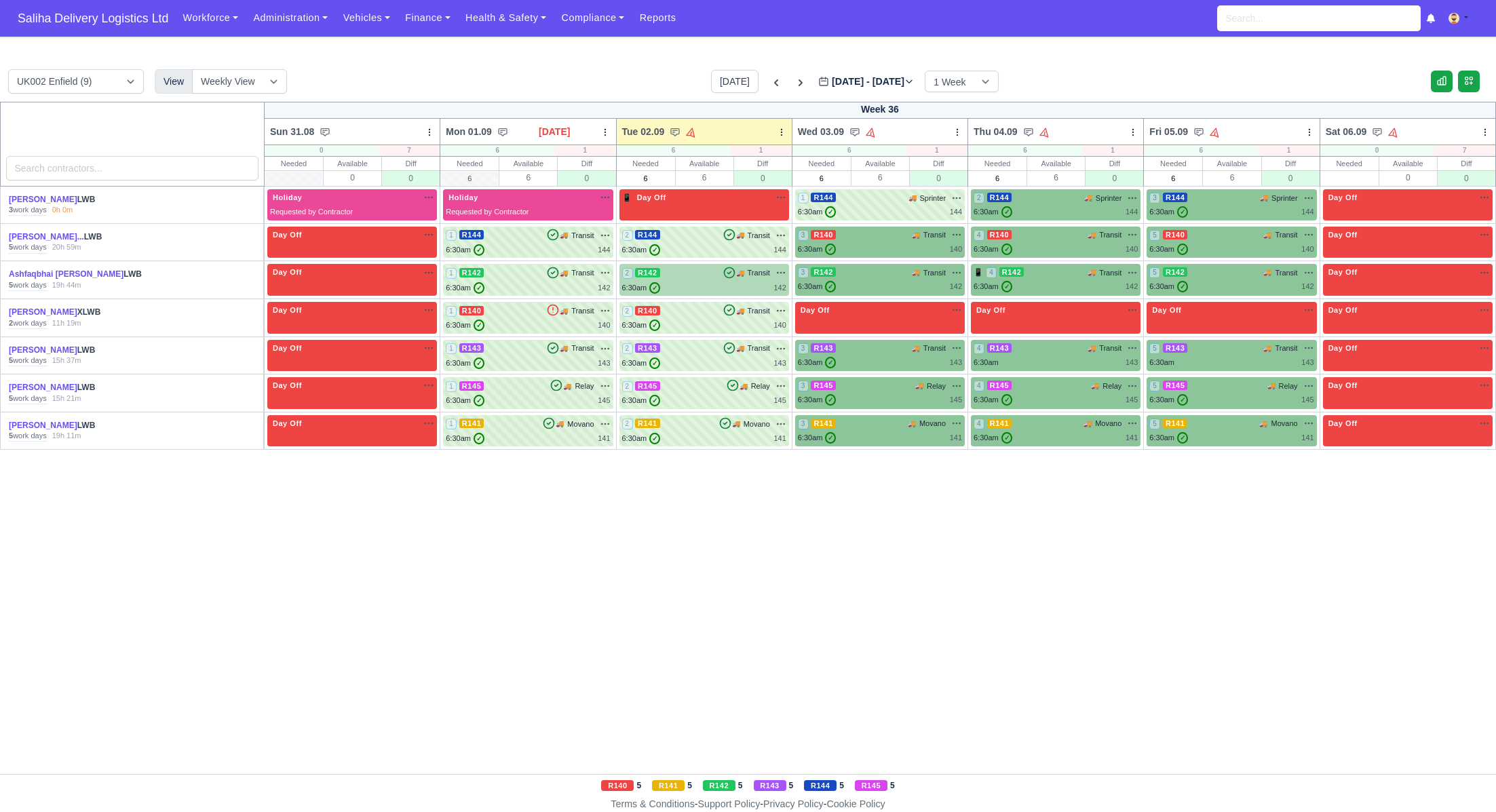
click at [722, 283] on div "6:30am ✓ 142" at bounding box center [704, 288] width 165 height 12
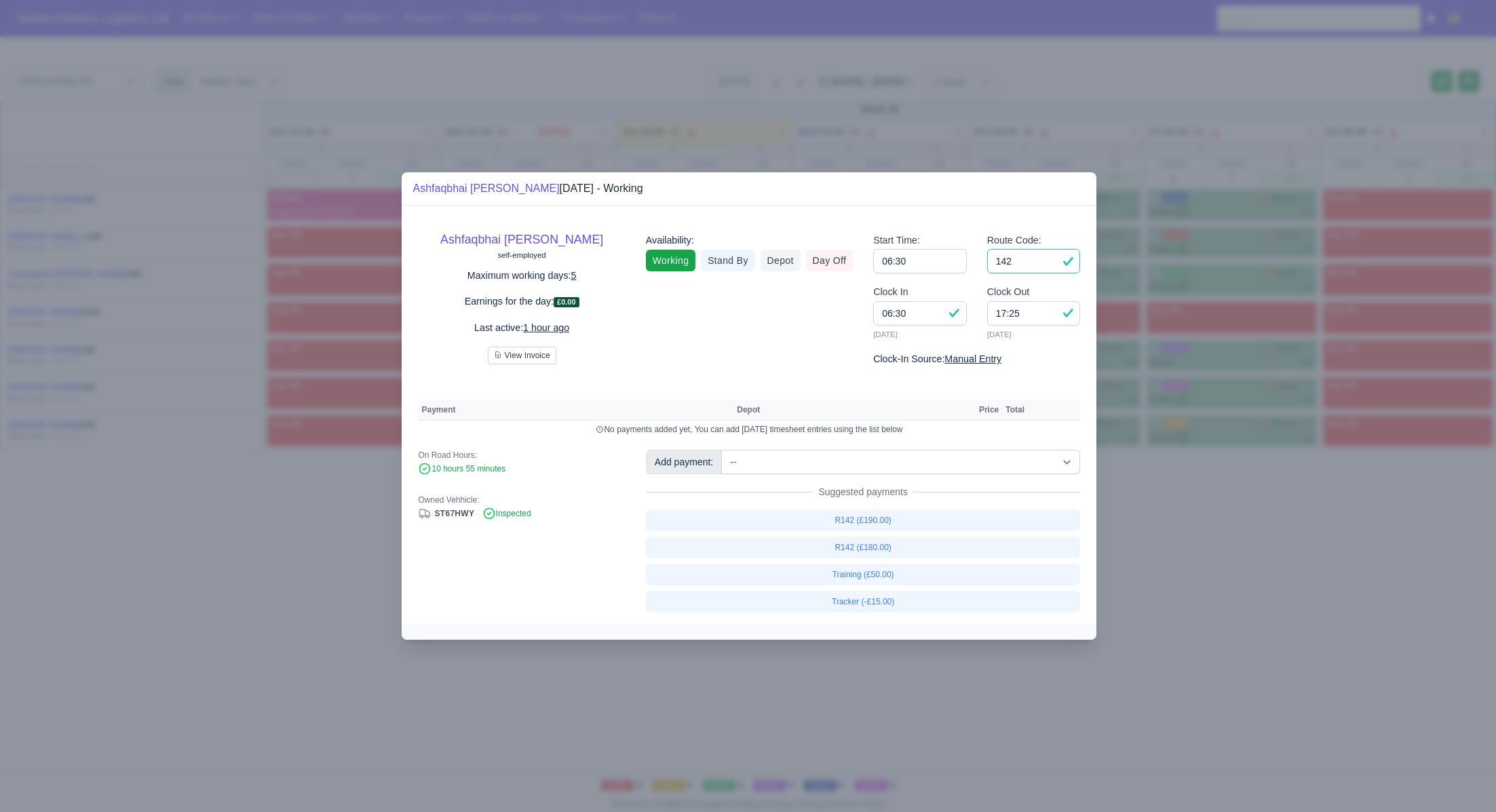
click at [1035, 257] on input "142" at bounding box center [1033, 261] width 93 height 25
click at [1038, 320] on input "17:25" at bounding box center [1033, 313] width 93 height 25
type input "17:20"
click at [1029, 269] on input "142" at bounding box center [1033, 261] width 93 height 25
select select "1"
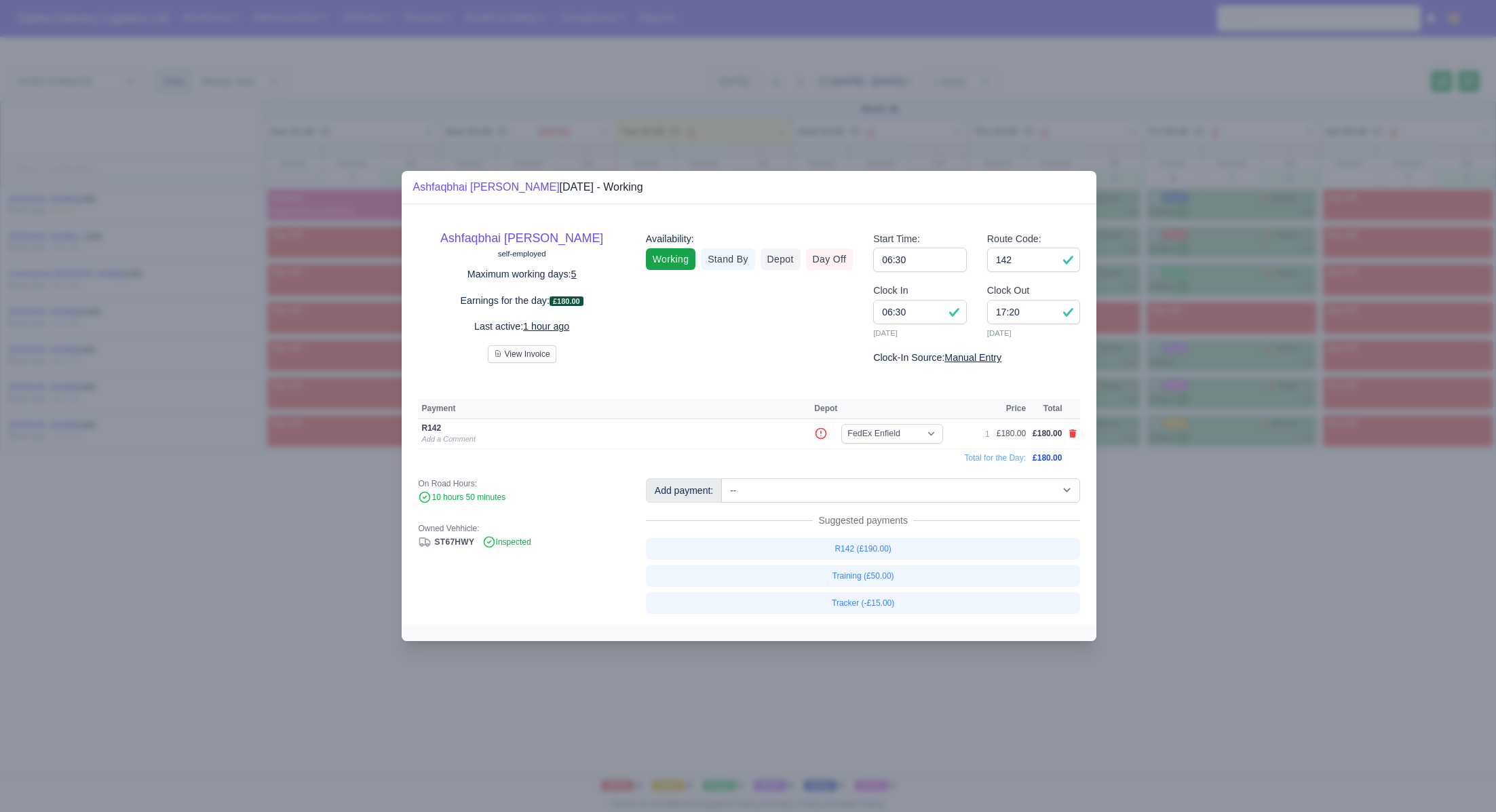
drag, startPoint x: 1155, startPoint y: 567, endPoint x: 643, endPoint y: 360, distance: 552.3
click at [1152, 567] on div at bounding box center [748, 406] width 1496 height 812
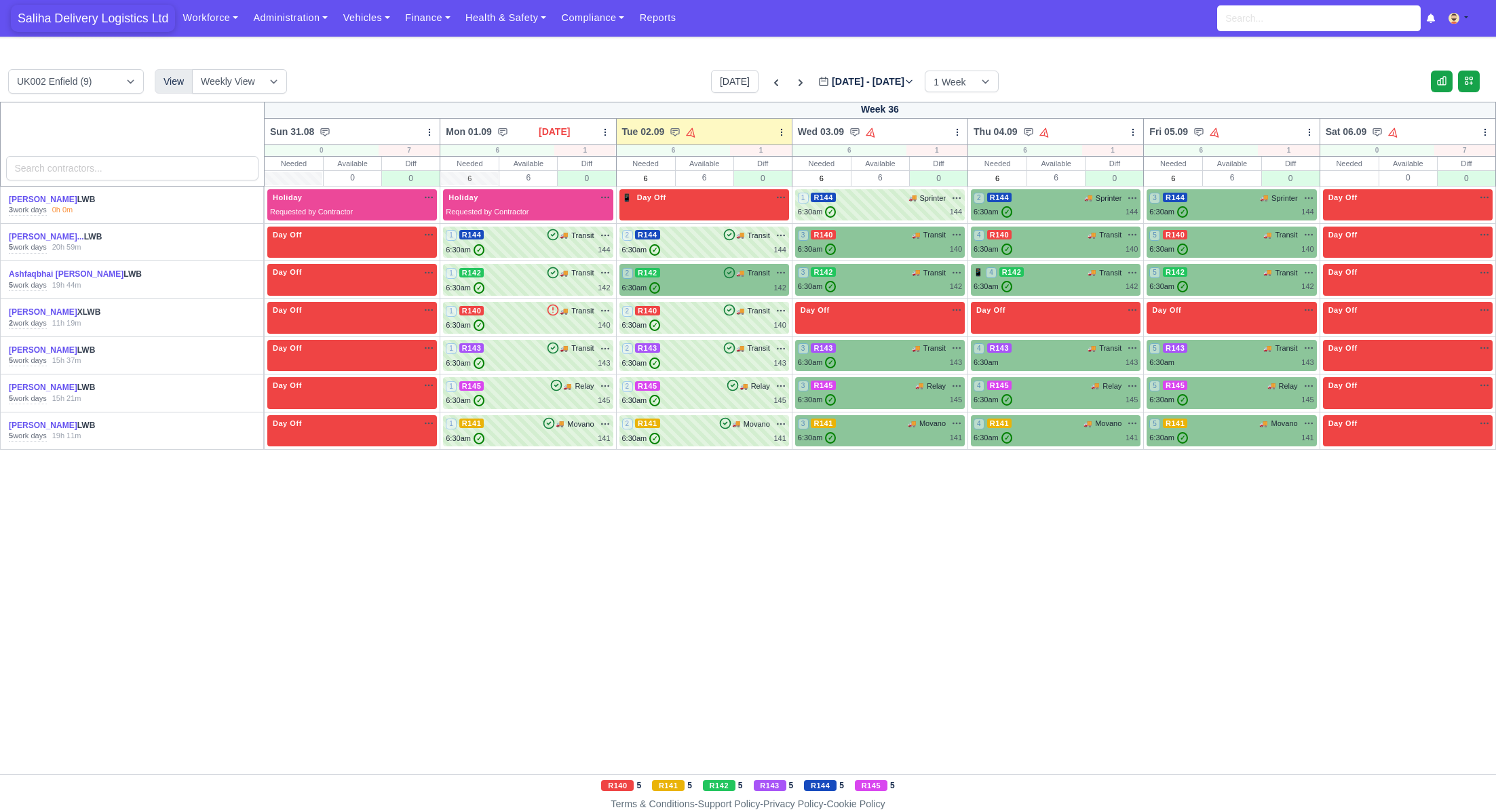
click at [53, 19] on span "Saliha Delivery Logistics Ltd" at bounding box center [93, 18] width 165 height 27
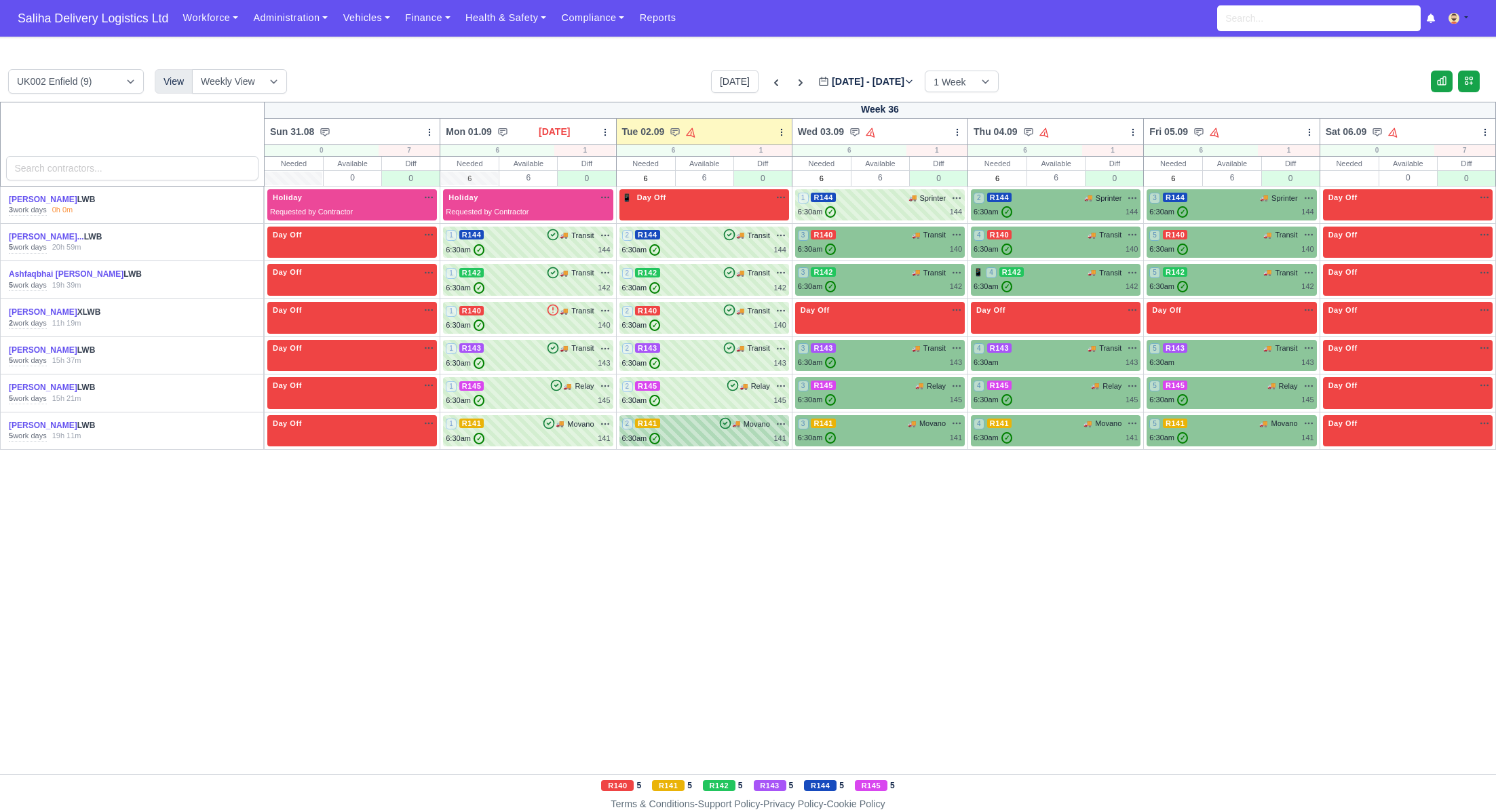
click at [701, 426] on div "2 R141 🚚 Movano" at bounding box center [704, 424] width 165 height 12
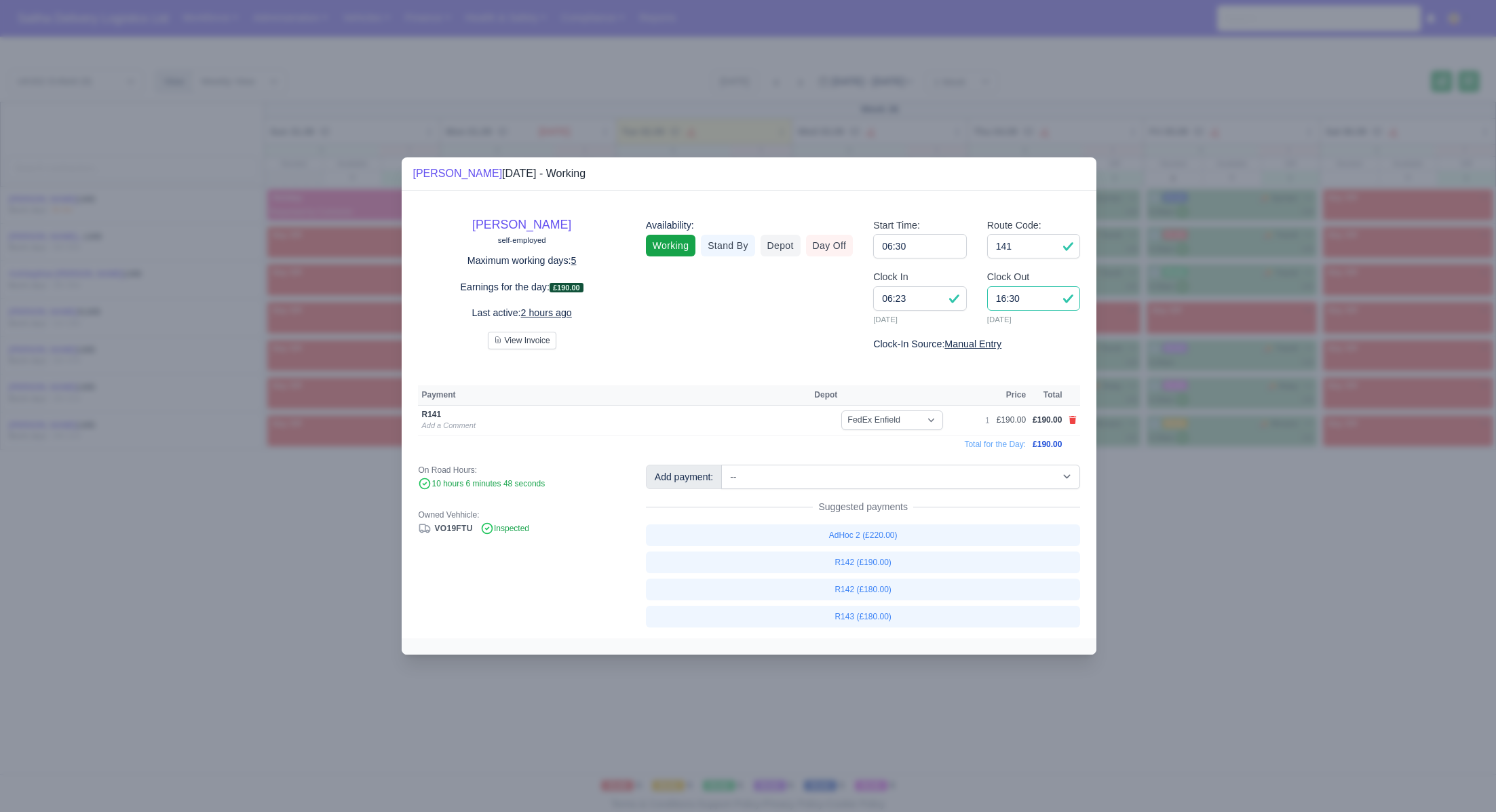
click at [1035, 299] on input "16:30" at bounding box center [1033, 299] width 93 height 25
drag, startPoint x: 1157, startPoint y: 521, endPoint x: 1131, endPoint y: 502, distance: 32.2
click at [1155, 519] on div at bounding box center [748, 406] width 1496 height 812
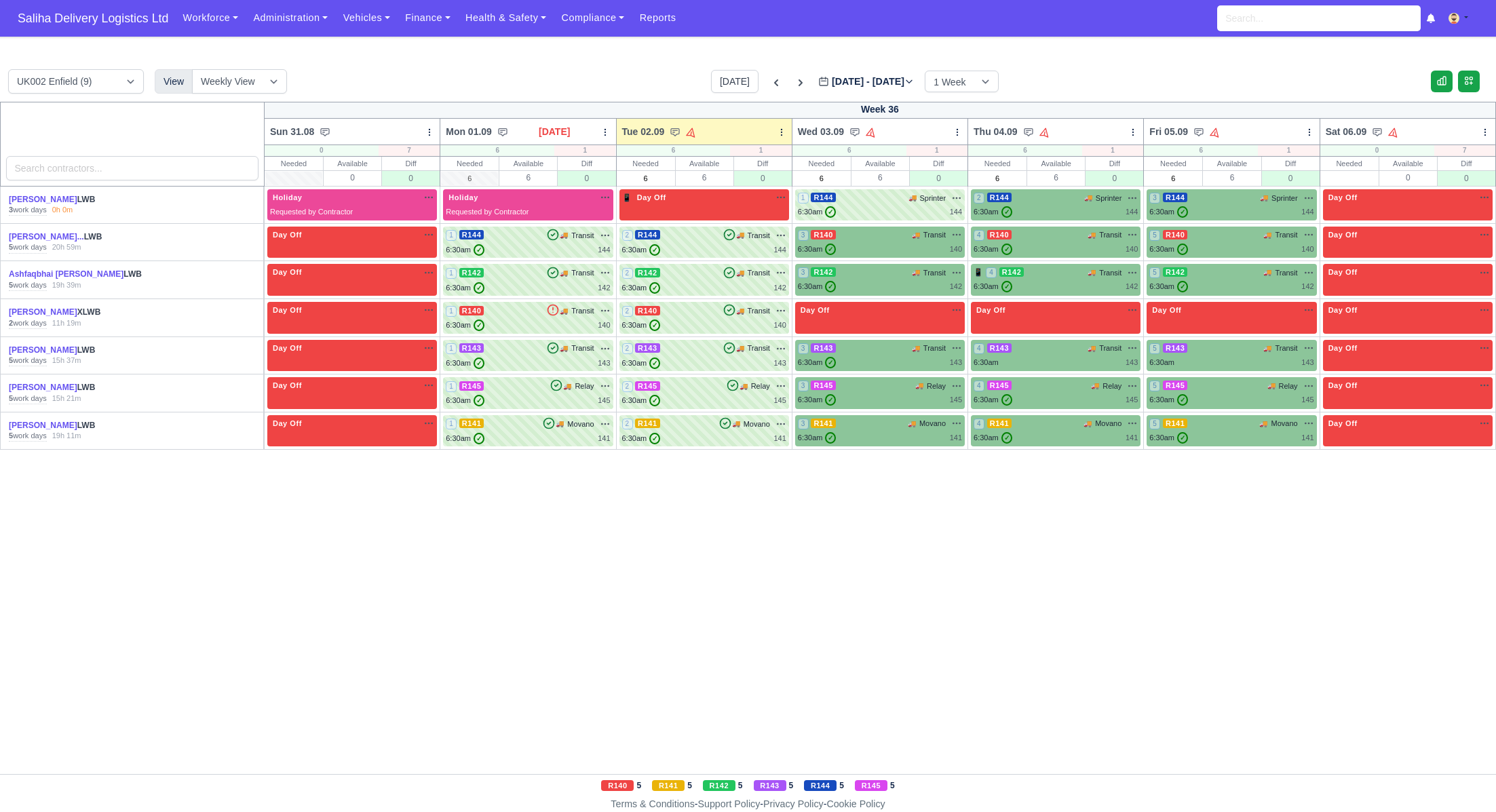
click at [673, 259] on td "2 R144 🚚" at bounding box center [704, 242] width 176 height 38
click at [682, 242] on div "2 R144 🚚 Transit" at bounding box center [704, 242] width 165 height 26
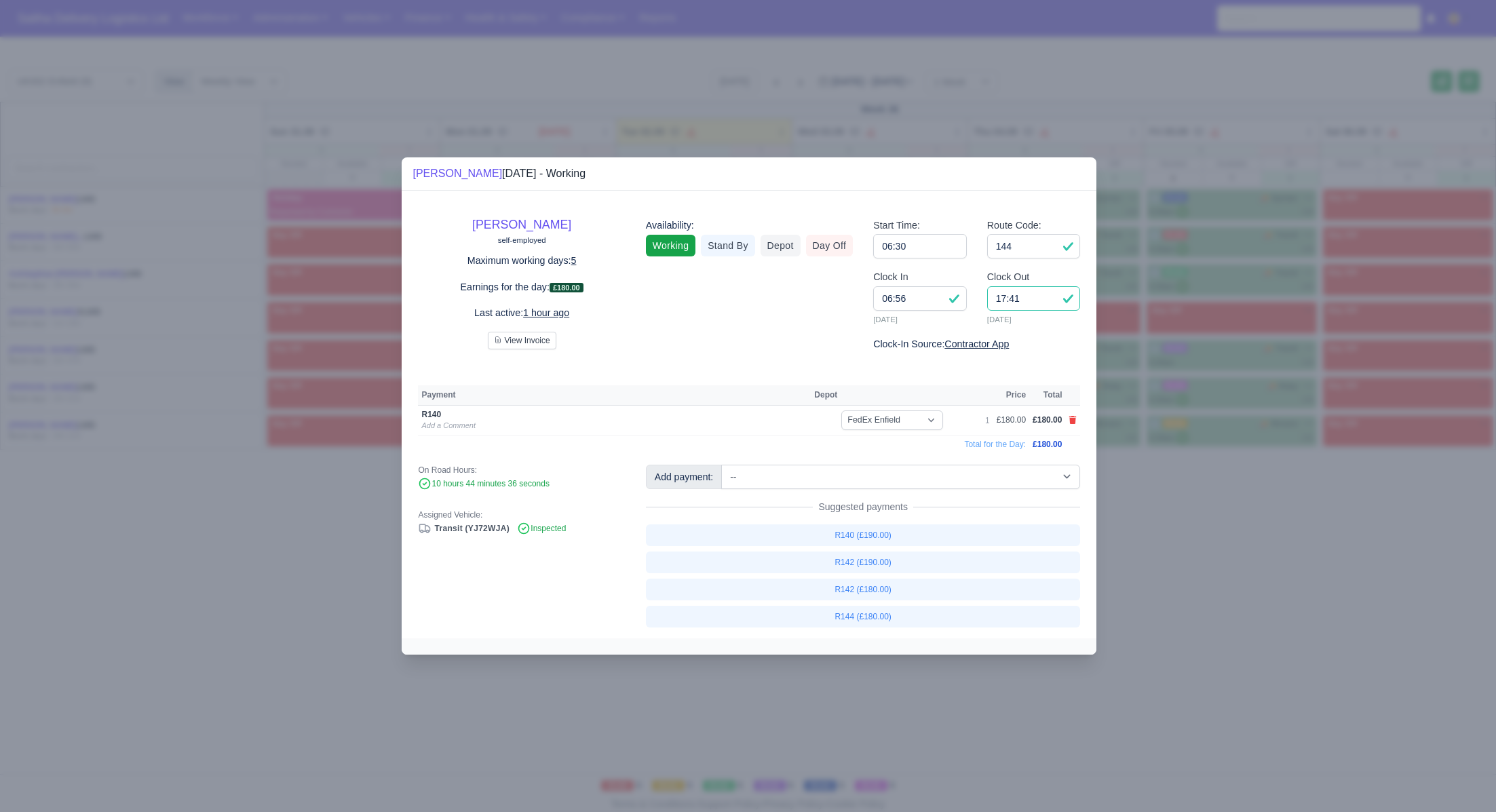
click at [1029, 297] on input "17:41" at bounding box center [1033, 299] width 93 height 25
type input "17:30"
click at [1199, 560] on div at bounding box center [748, 406] width 1496 height 812
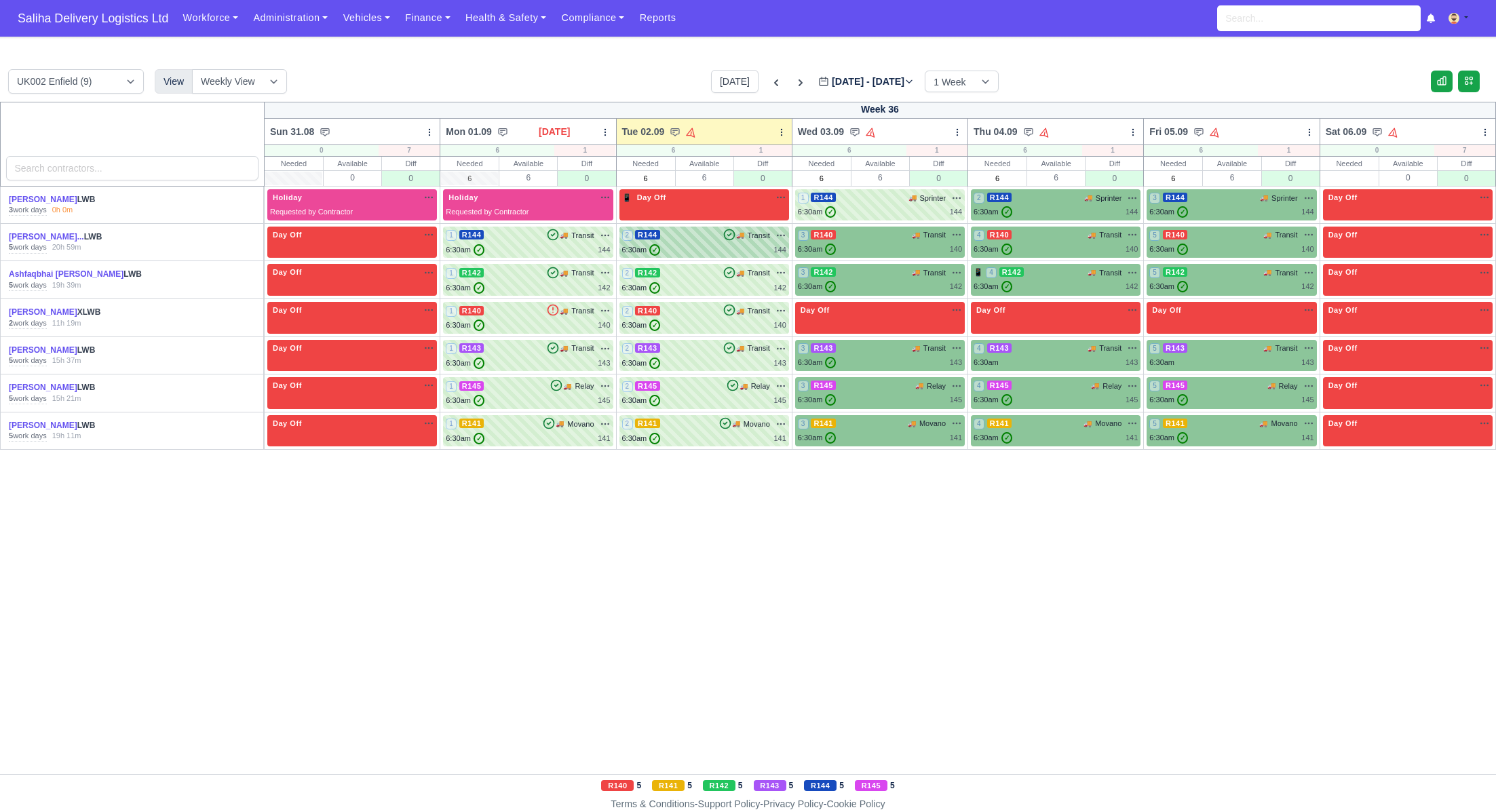
click at [703, 249] on div "6:30am ✓ 144" at bounding box center [704, 249] width 165 height 12
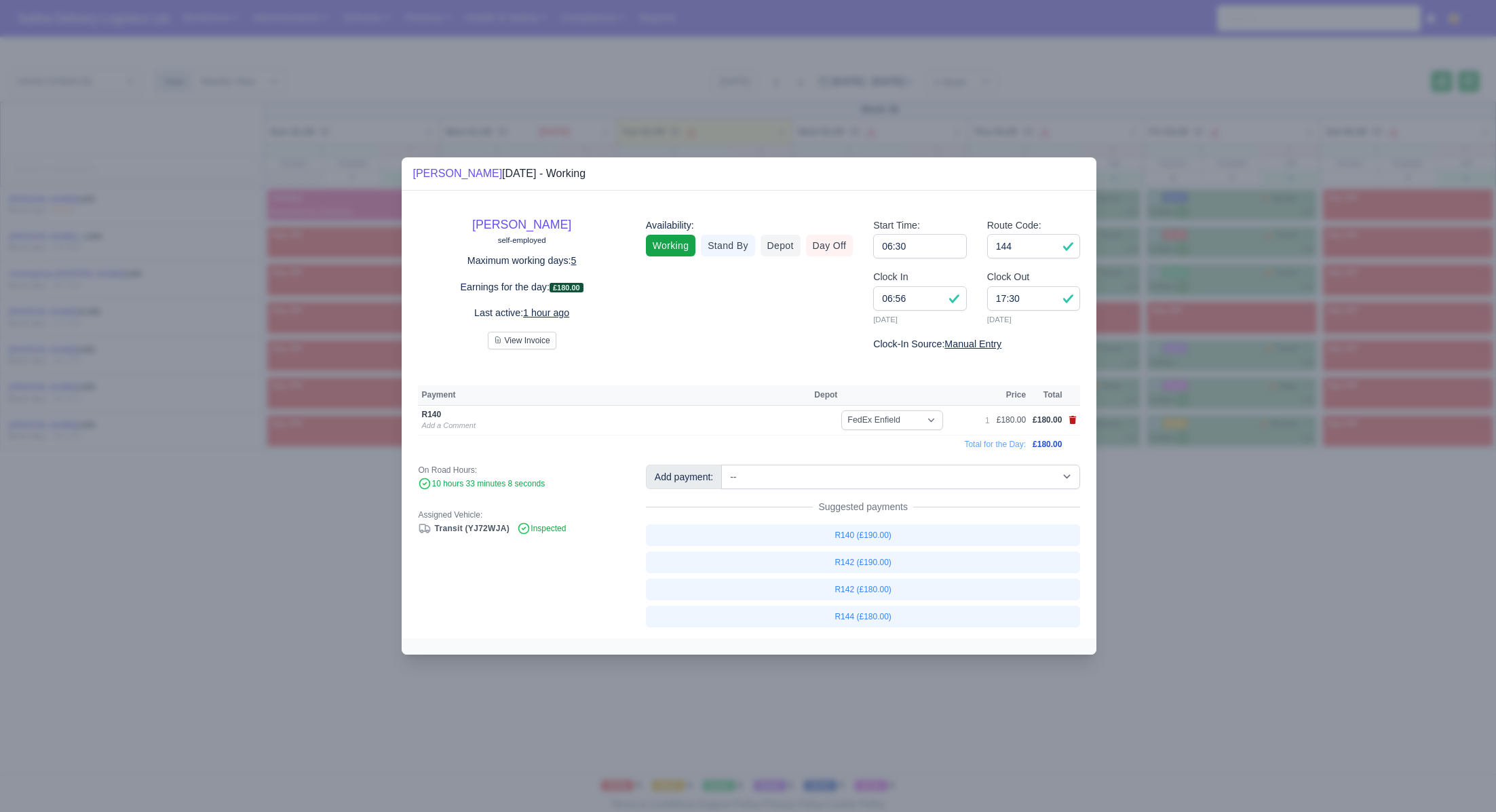
click at [1075, 418] on icon at bounding box center [1074, 420] width 8 height 8
select select
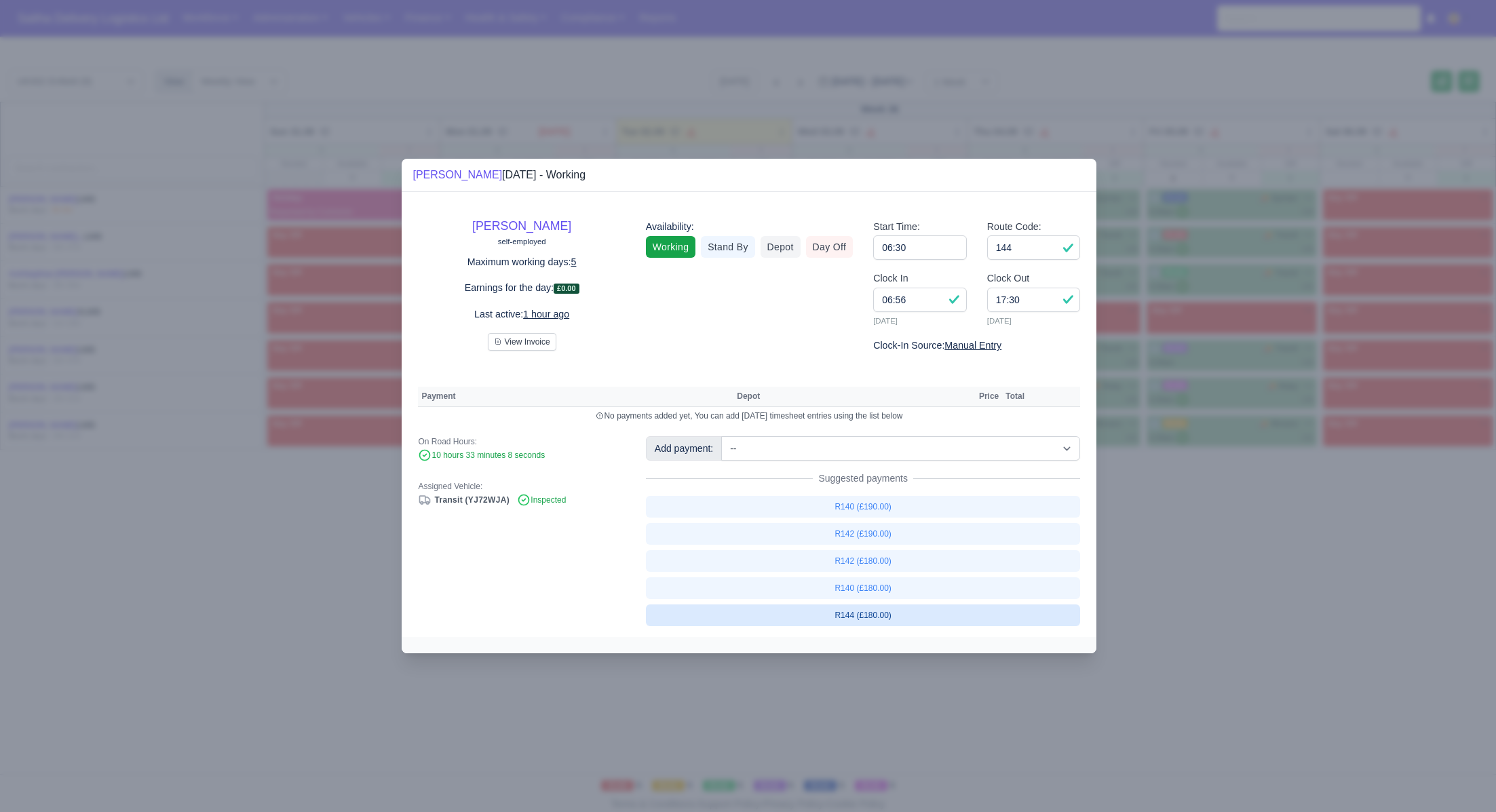
click at [868, 614] on link "R144 (£180.00)" at bounding box center [863, 615] width 435 height 22
select select "1"
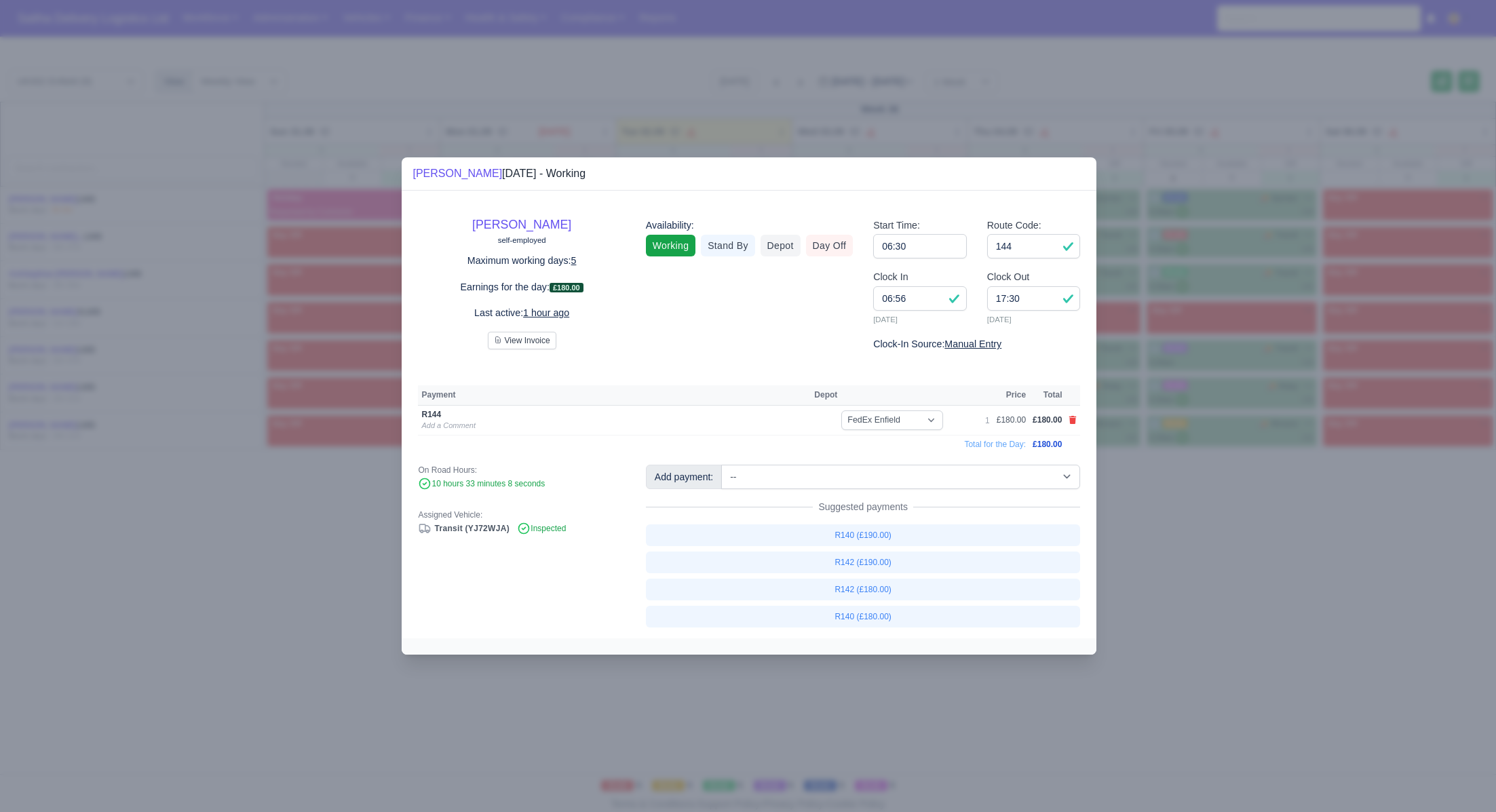
click at [1186, 581] on div at bounding box center [748, 406] width 1496 height 812
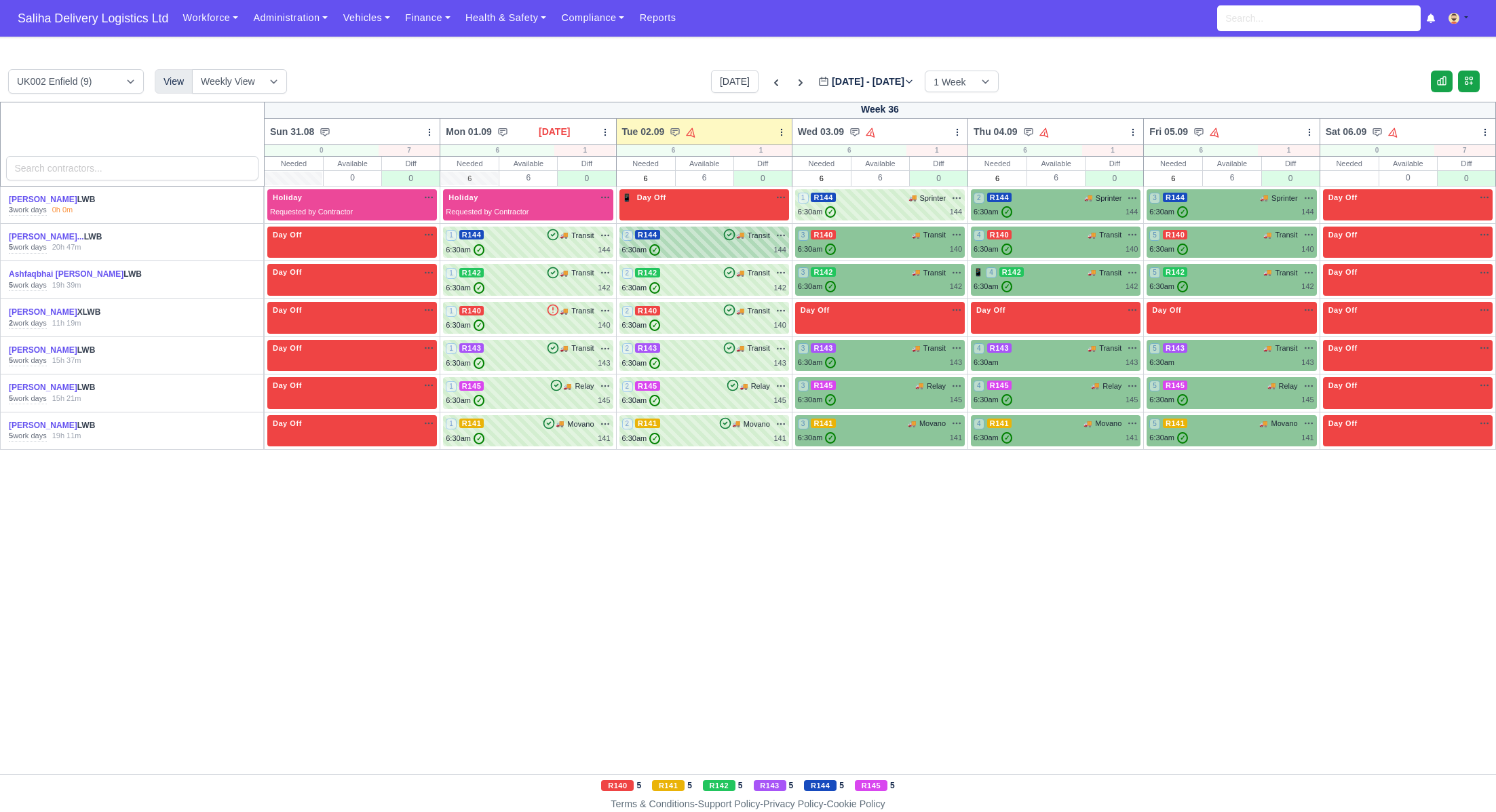
click at [684, 238] on div "2 R144 🚚 Transit" at bounding box center [704, 235] width 165 height 12
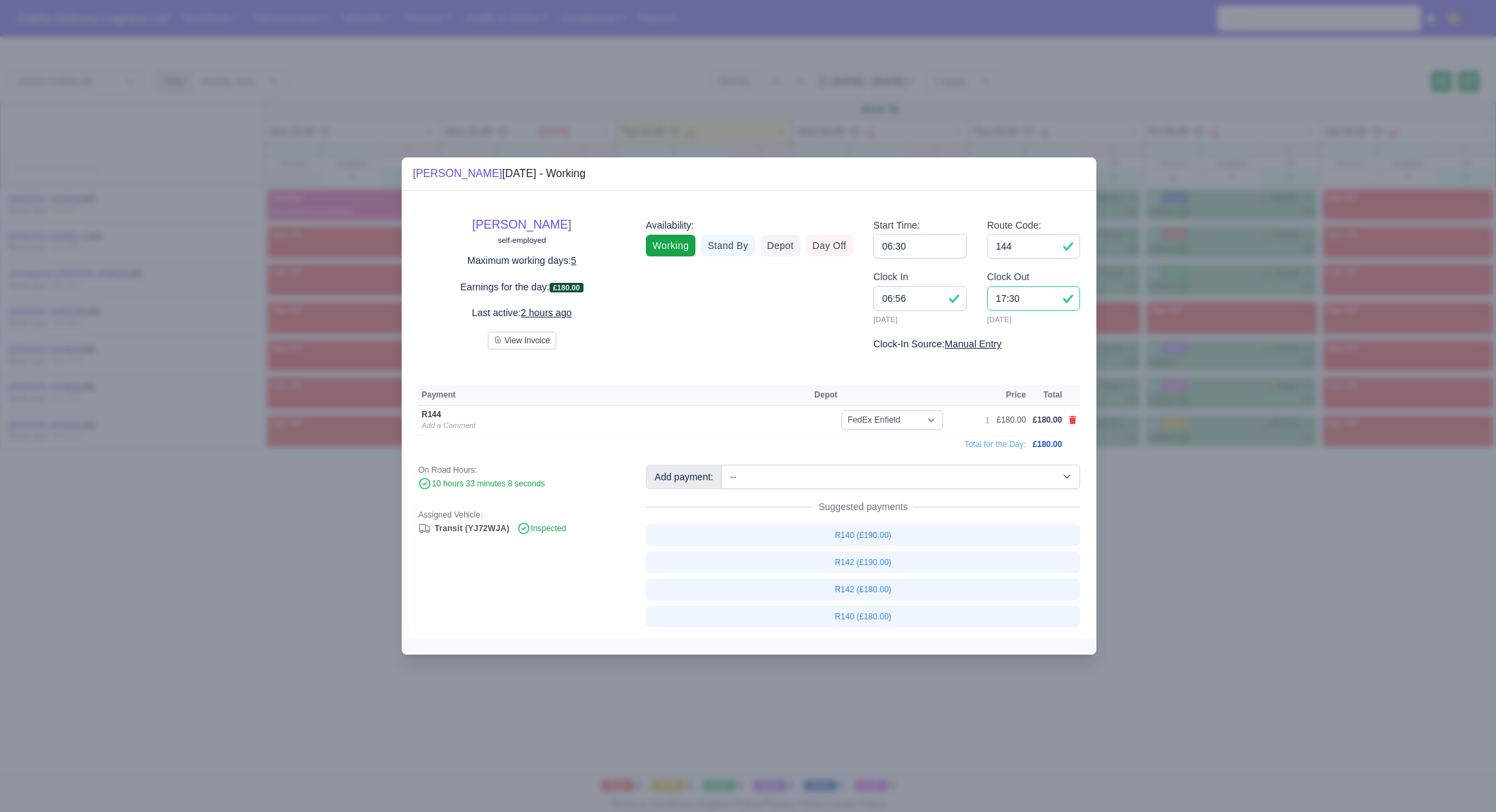
click at [1016, 303] on input "17:30" at bounding box center [1033, 299] width 93 height 25
click at [1031, 303] on input "17:30" at bounding box center [1033, 299] width 93 height 25
type input "17:00"
drag, startPoint x: 1203, startPoint y: 526, endPoint x: 897, endPoint y: 431, distance: 320.4
click at [1192, 516] on div at bounding box center [748, 406] width 1496 height 812
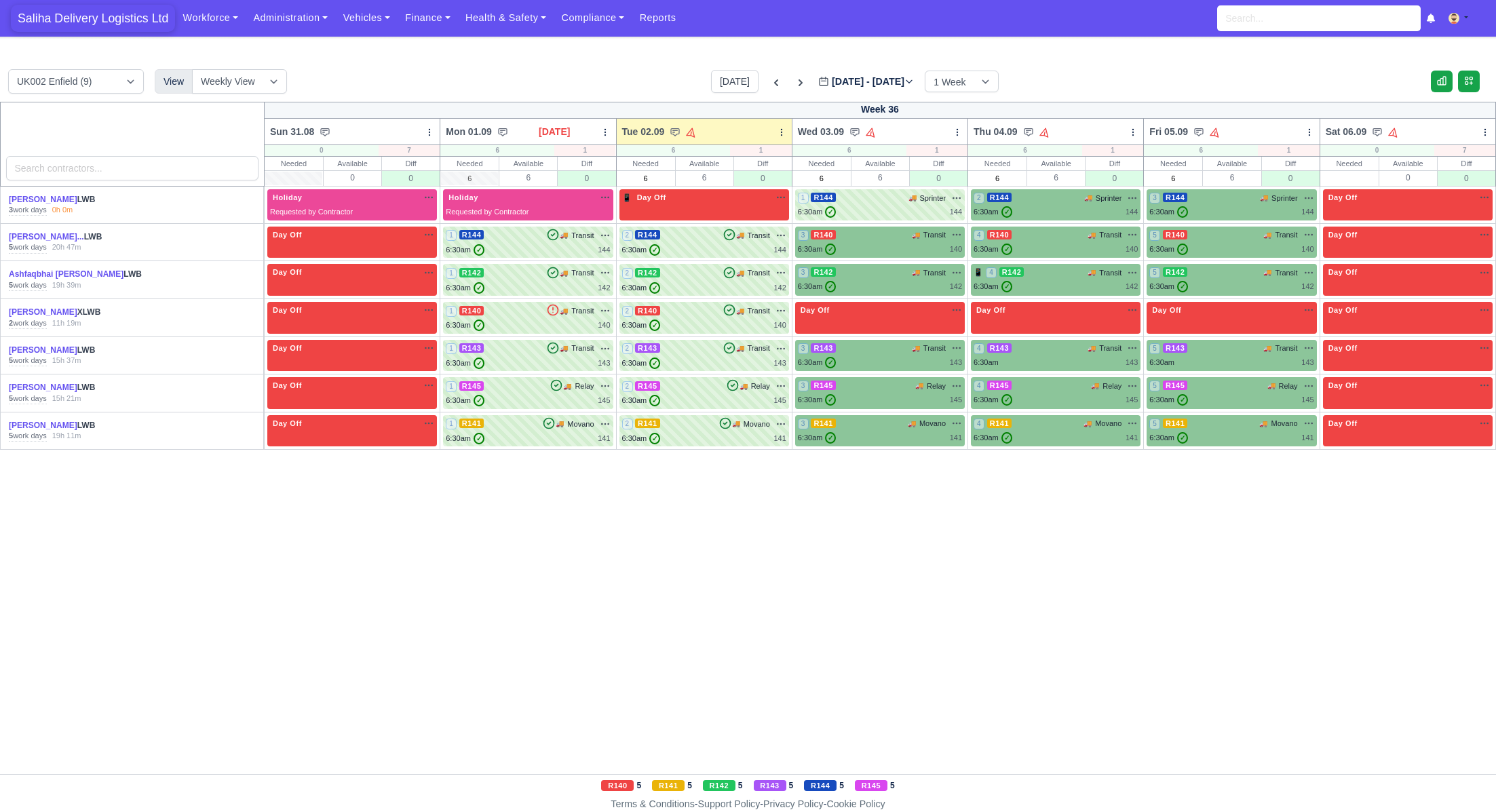
click at [43, 12] on span "Saliha Delivery Logistics Ltd" at bounding box center [93, 18] width 165 height 27
click at [95, 20] on span "Saliha Delivery Logistics Ltd" at bounding box center [93, 18] width 165 height 27
click at [733, 397] on div "6:30am ✓ 145" at bounding box center [704, 400] width 165 height 12
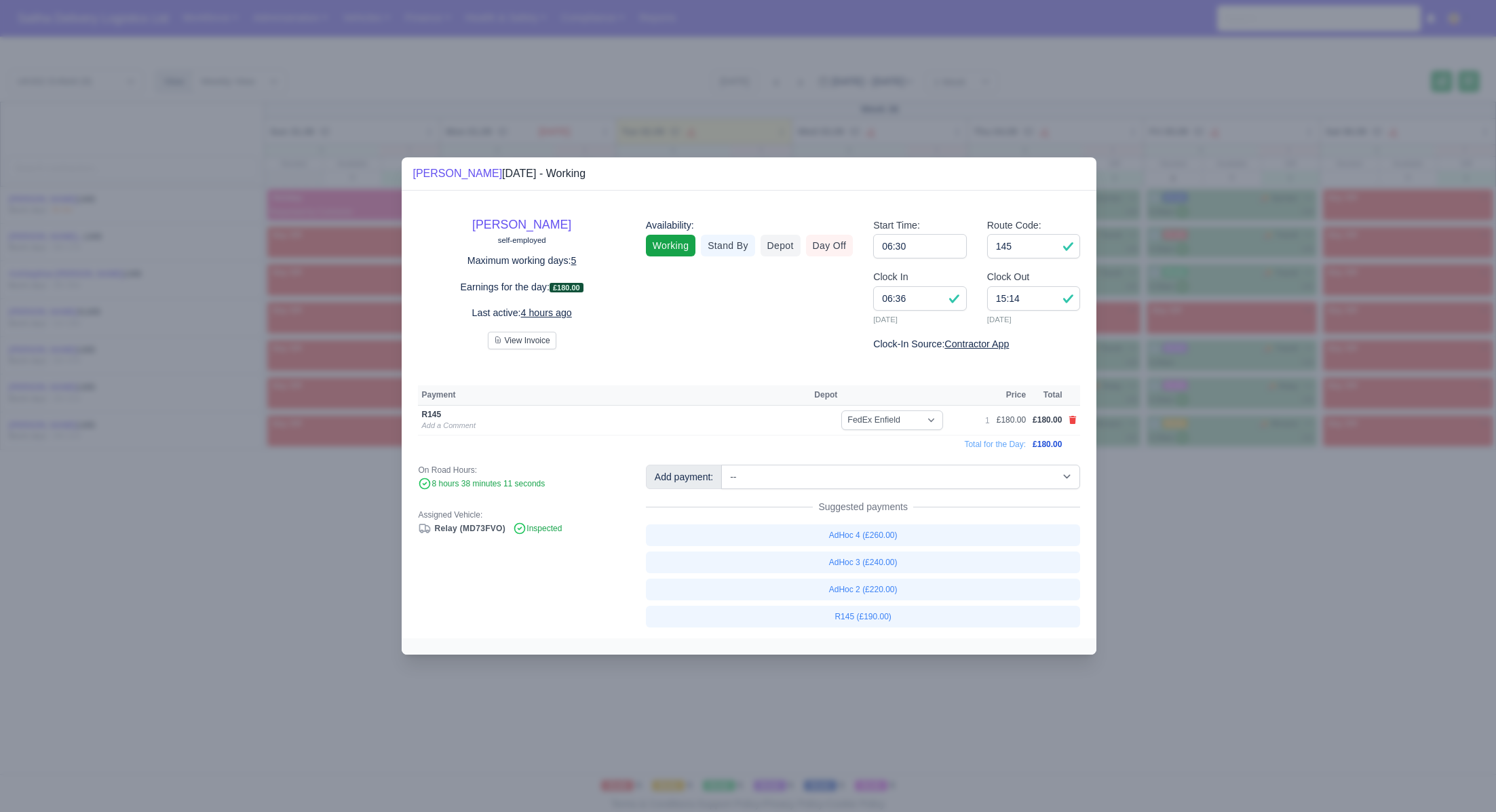
click at [1156, 498] on div at bounding box center [748, 406] width 1496 height 812
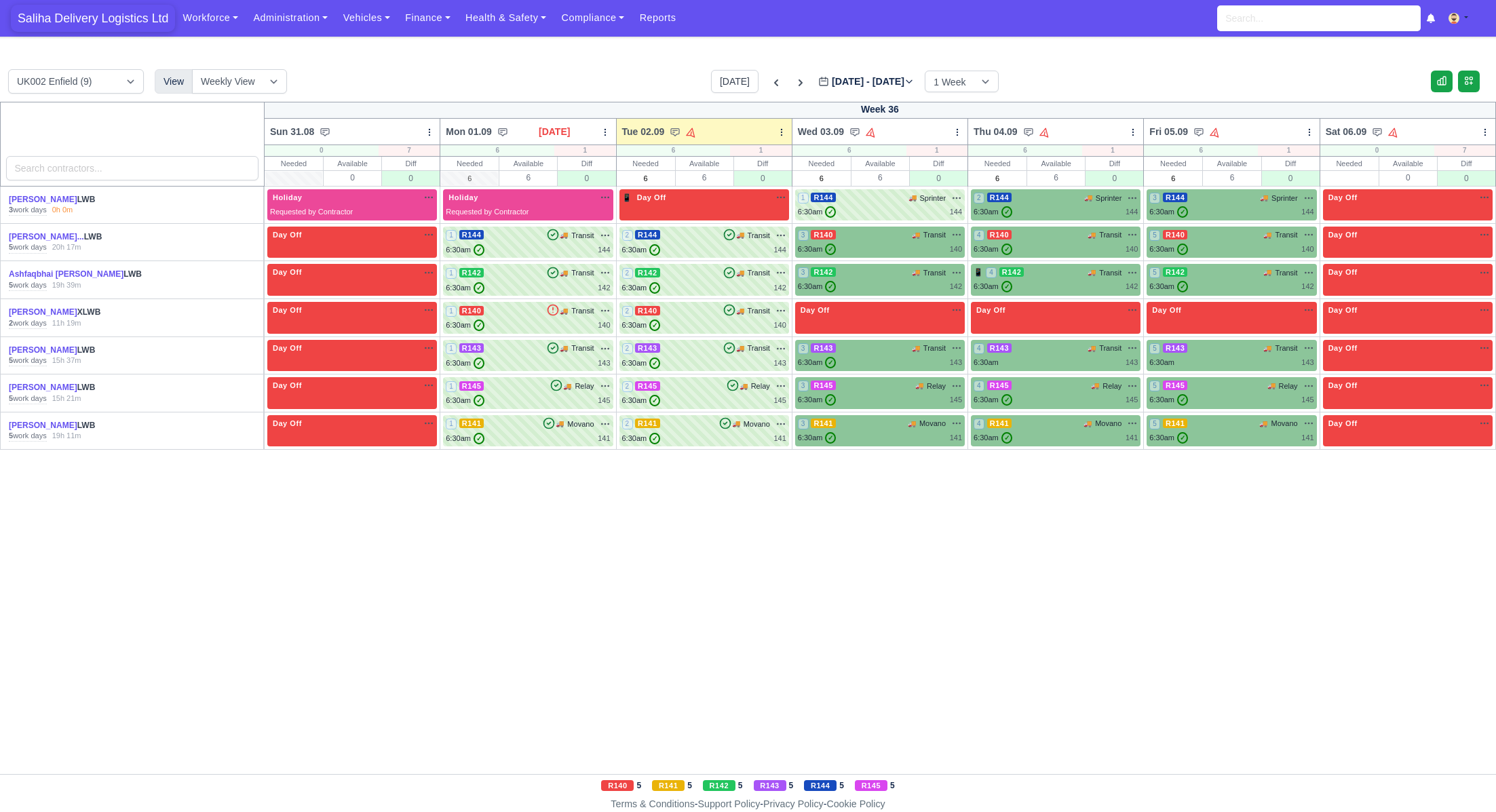
drag, startPoint x: 129, startPoint y: 30, endPoint x: 125, endPoint y: 11, distance: 19.4
click at [129, 30] on span "Saliha Delivery Logistics Ltd" at bounding box center [93, 18] width 165 height 27
